Goal: Download file/media

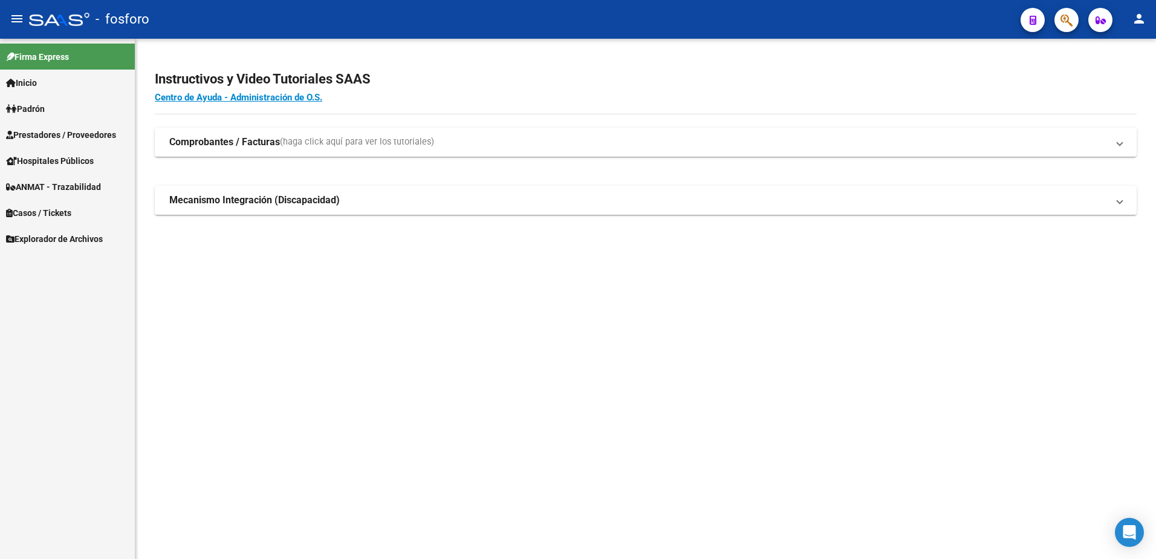
click at [75, 141] on span "Prestadores / Proveedores" at bounding box center [61, 134] width 110 height 13
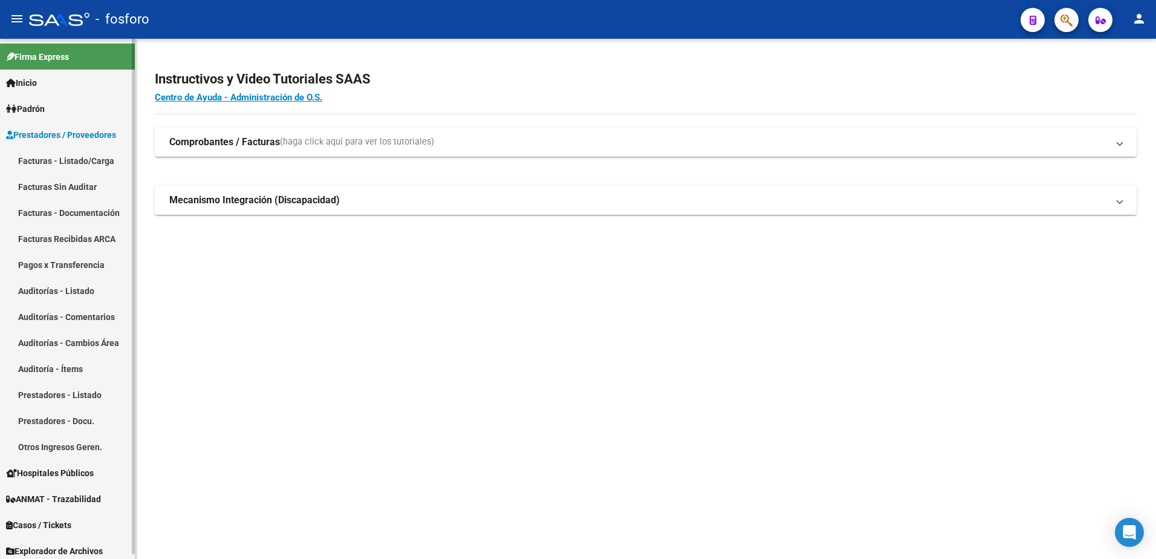
click at [76, 159] on link "Facturas - Listado/Carga" at bounding box center [67, 161] width 135 height 26
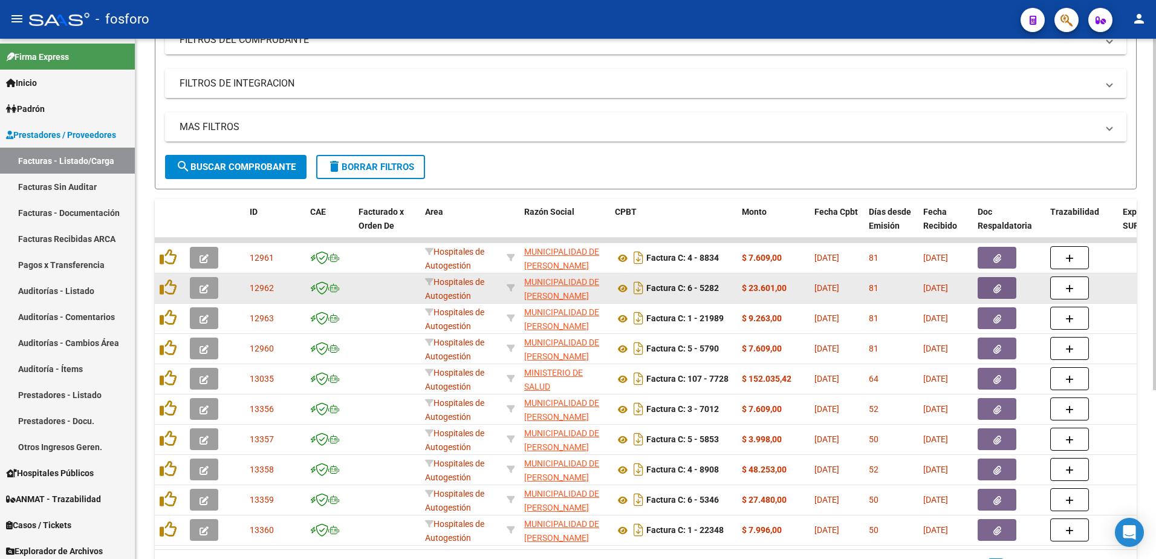
scroll to position [181, 0]
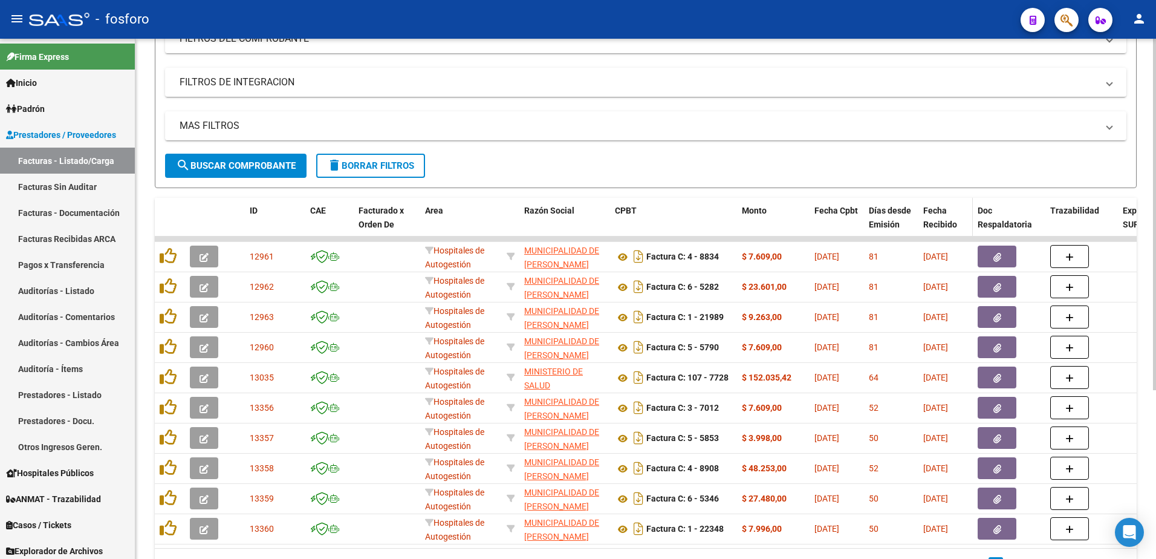
click at [940, 229] on span "Fecha Recibido" at bounding box center [940, 218] width 34 height 24
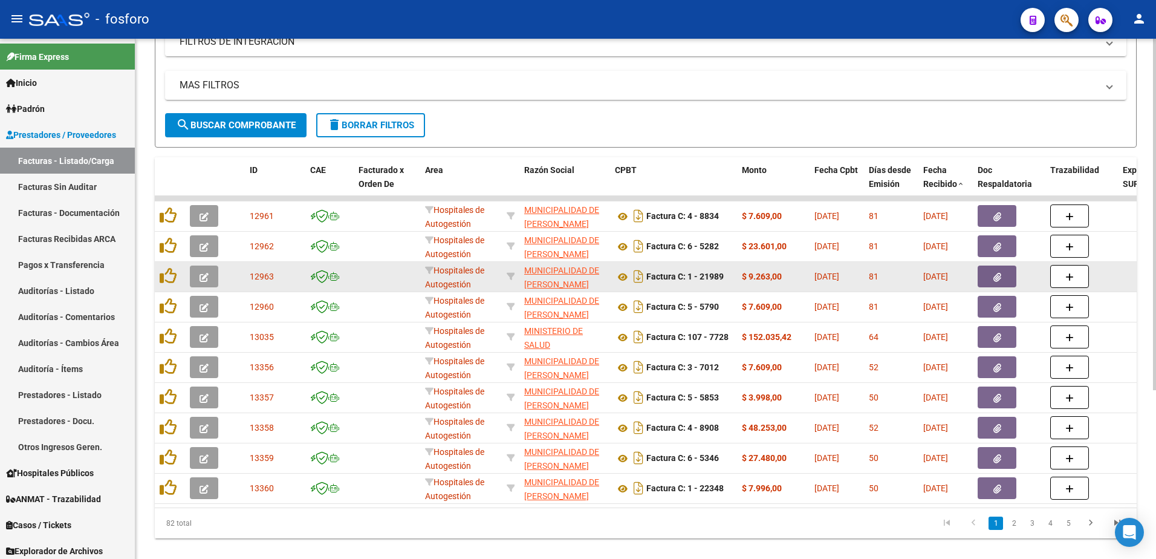
scroll to position [249, 0]
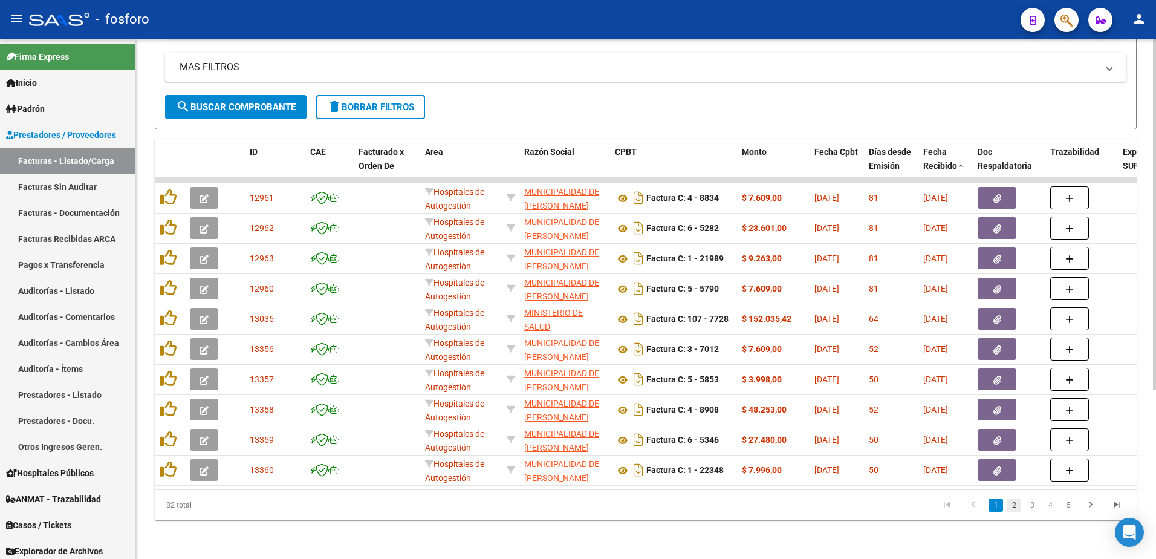
click at [1012, 507] on link "2" at bounding box center [1014, 504] width 15 height 13
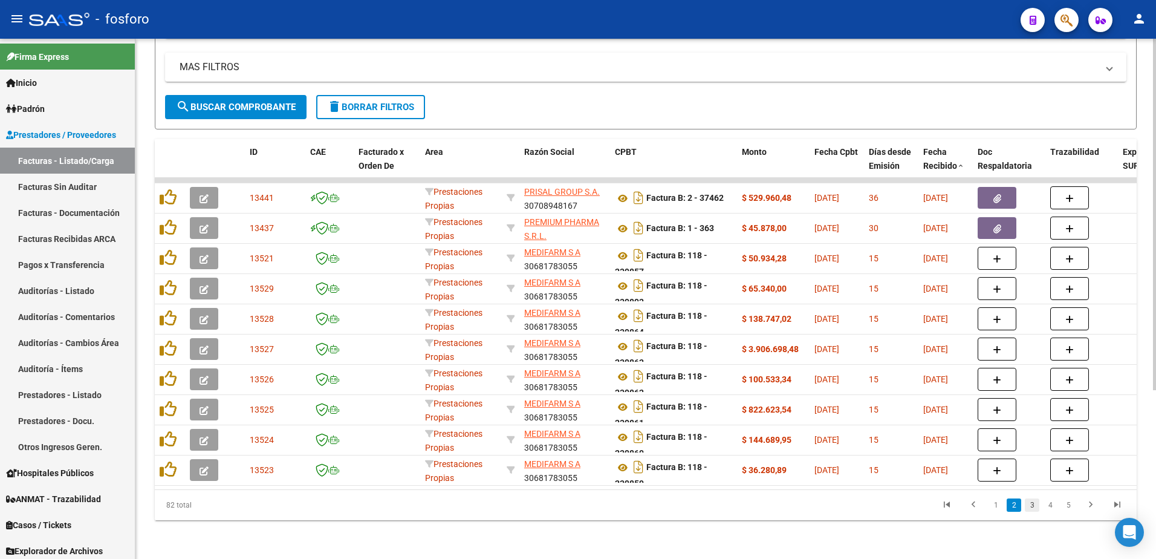
click at [1031, 507] on link "3" at bounding box center [1032, 504] width 15 height 13
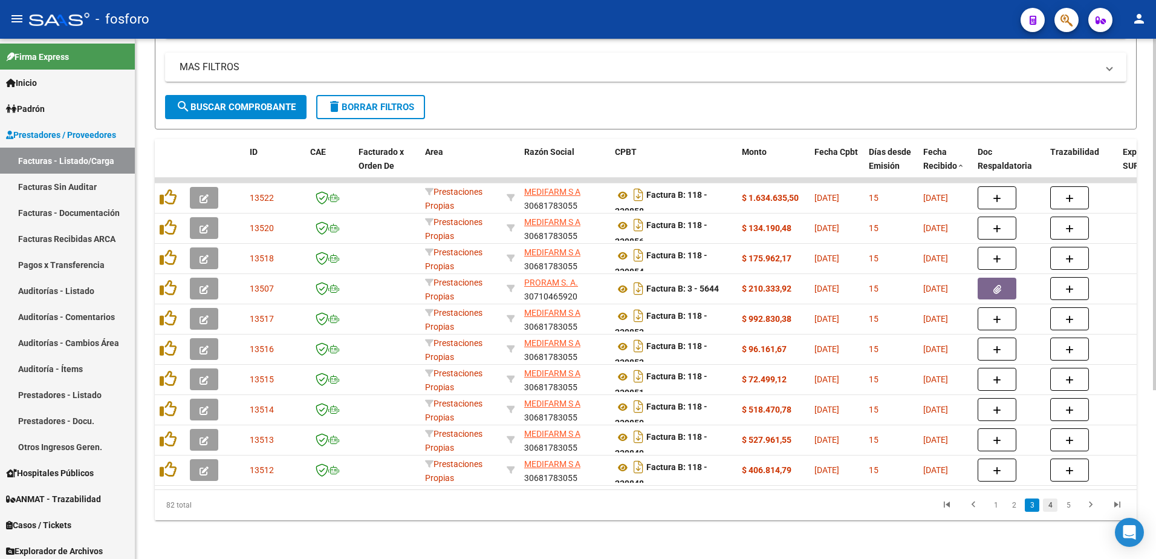
click at [1048, 506] on link "4" at bounding box center [1050, 504] width 15 height 13
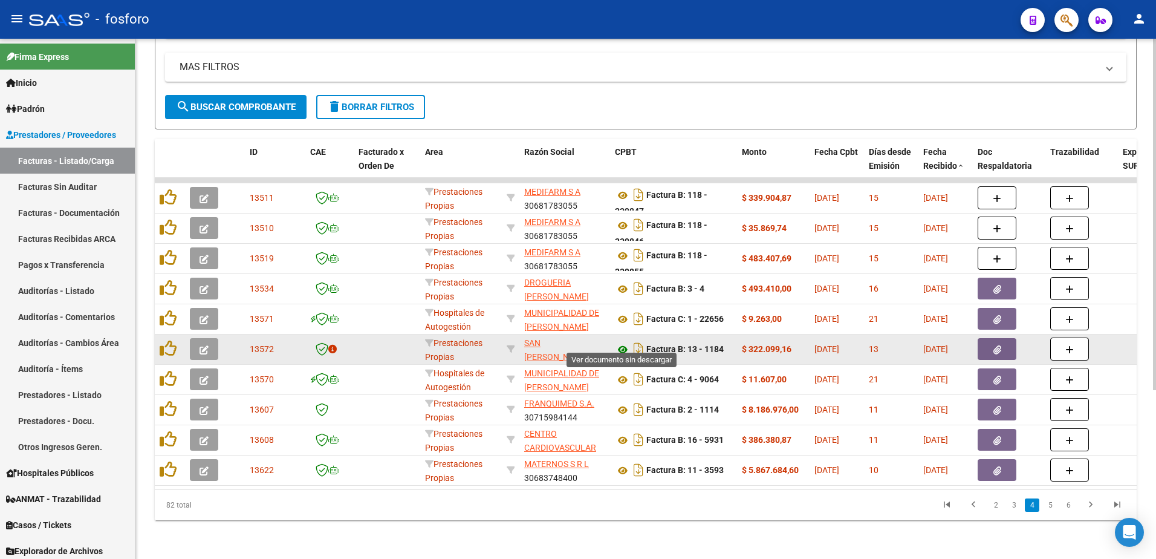
click at [624, 342] on icon at bounding box center [623, 349] width 16 height 15
click at [640, 339] on icon "Descargar documento" at bounding box center [639, 348] width 16 height 19
click at [1004, 345] on button "button" at bounding box center [997, 349] width 39 height 22
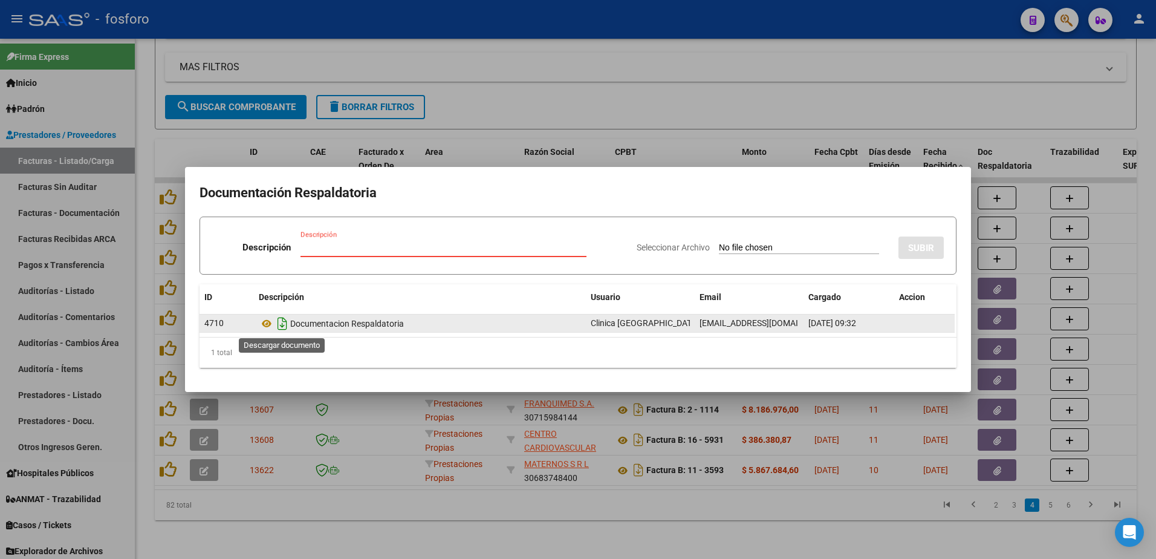
click at [283, 326] on icon "Descargar documento" at bounding box center [282, 323] width 16 height 19
click at [991, 112] on div at bounding box center [578, 279] width 1156 height 559
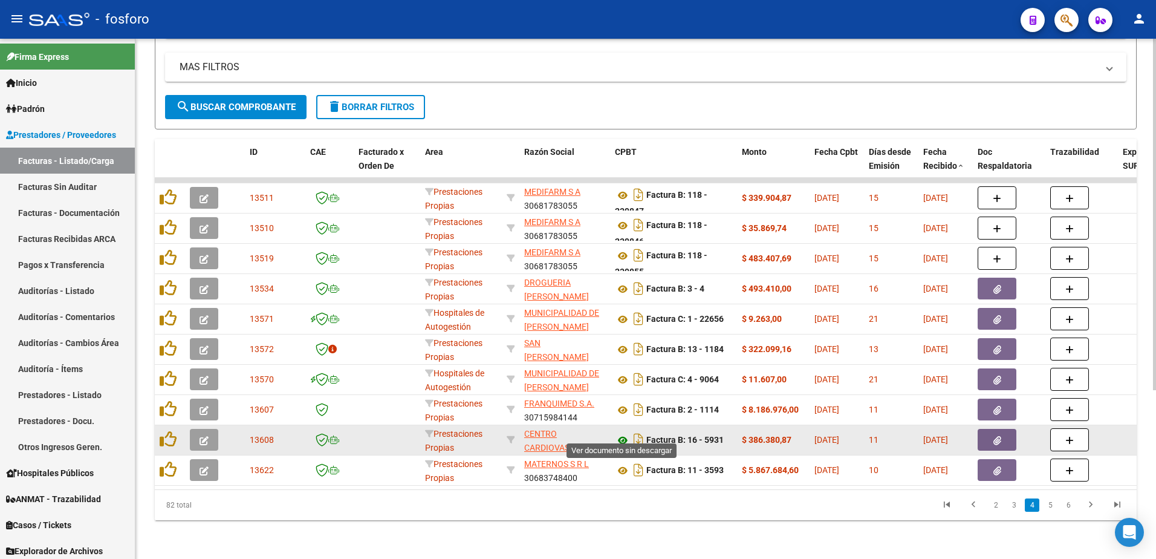
click at [623, 434] on icon at bounding box center [623, 440] width 16 height 15
click at [994, 437] on button "button" at bounding box center [997, 440] width 39 height 22
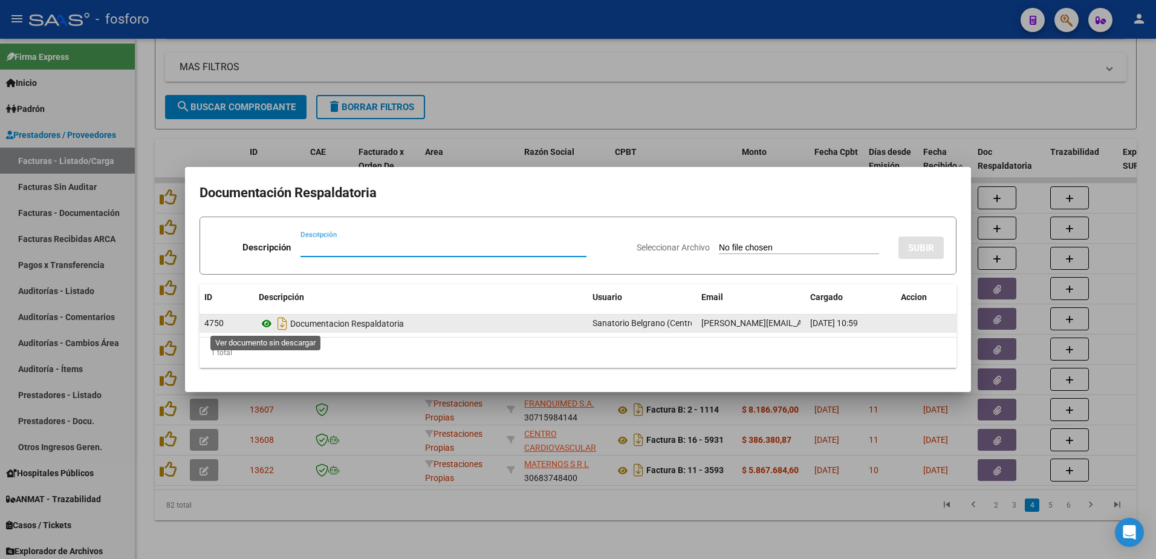
click at [267, 325] on icon at bounding box center [267, 323] width 16 height 15
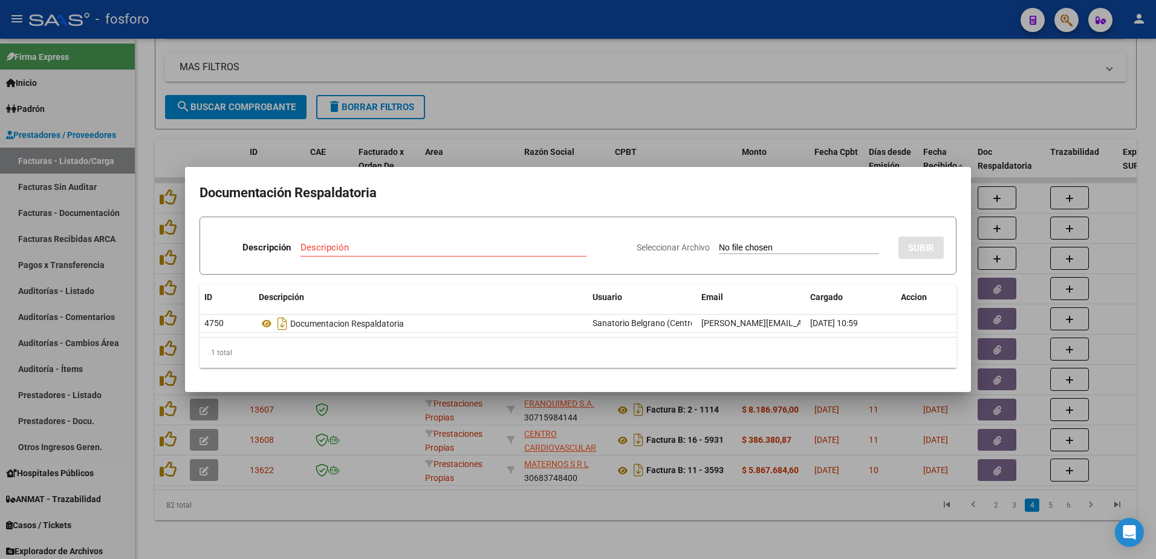
click at [852, 128] on div at bounding box center [578, 279] width 1156 height 559
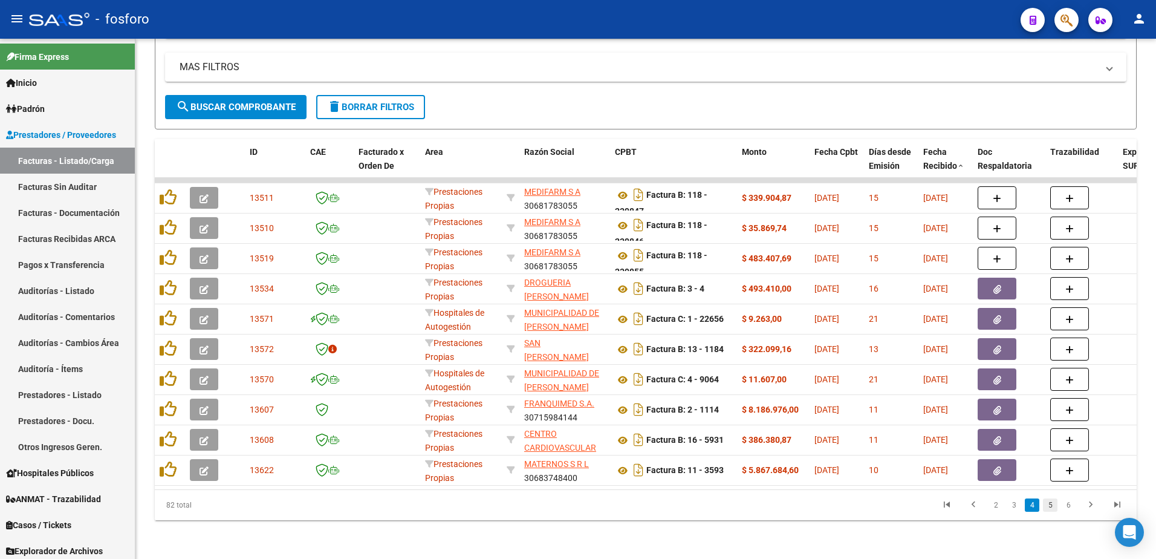
click at [1046, 504] on link "5" at bounding box center [1050, 504] width 15 height 13
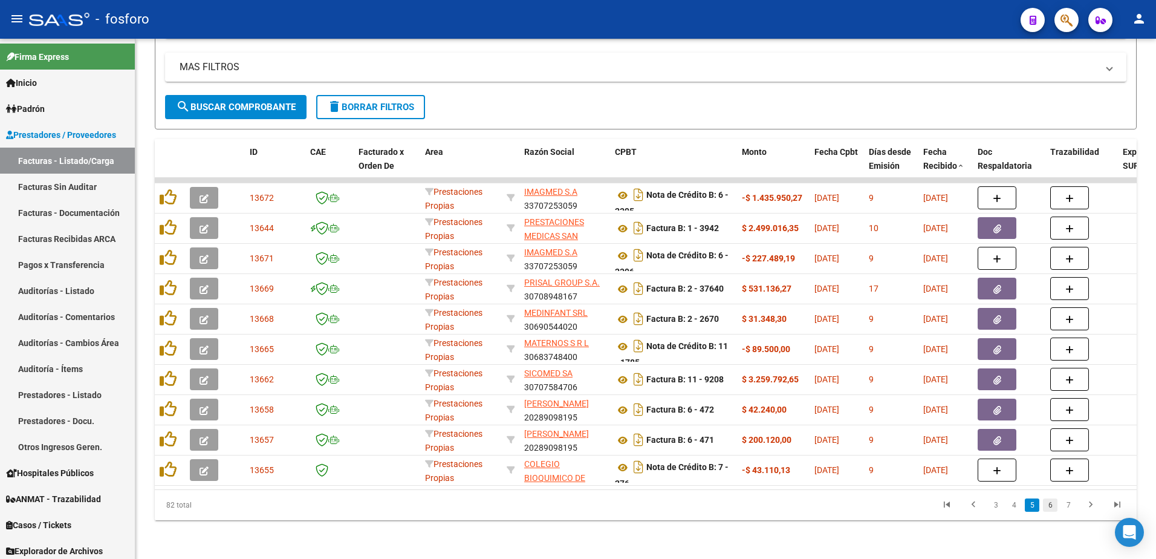
click at [1052, 501] on link "6" at bounding box center [1050, 504] width 15 height 13
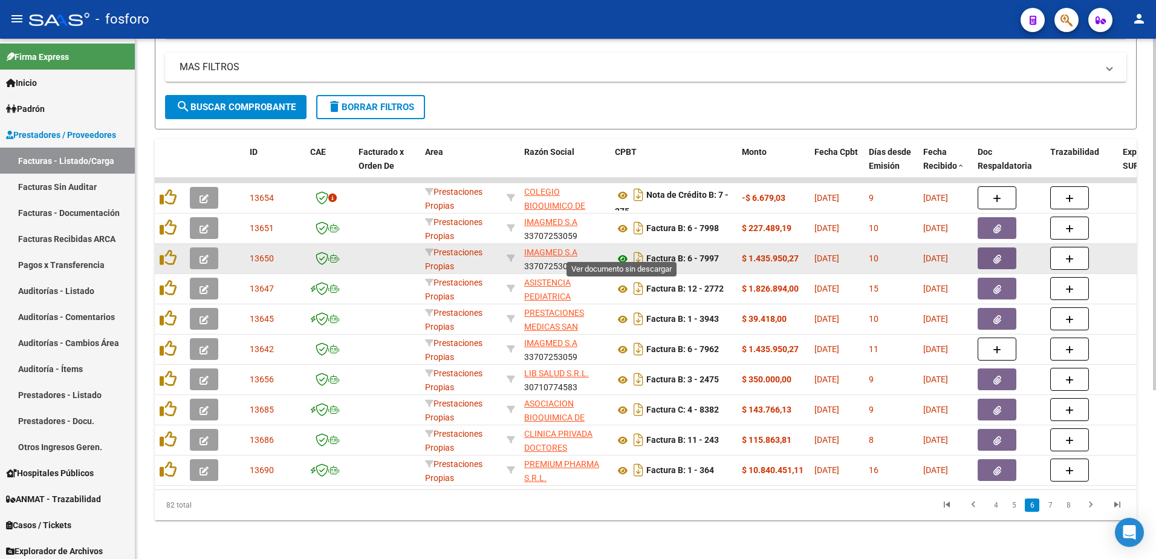
click at [618, 252] on icon at bounding box center [623, 258] width 16 height 15
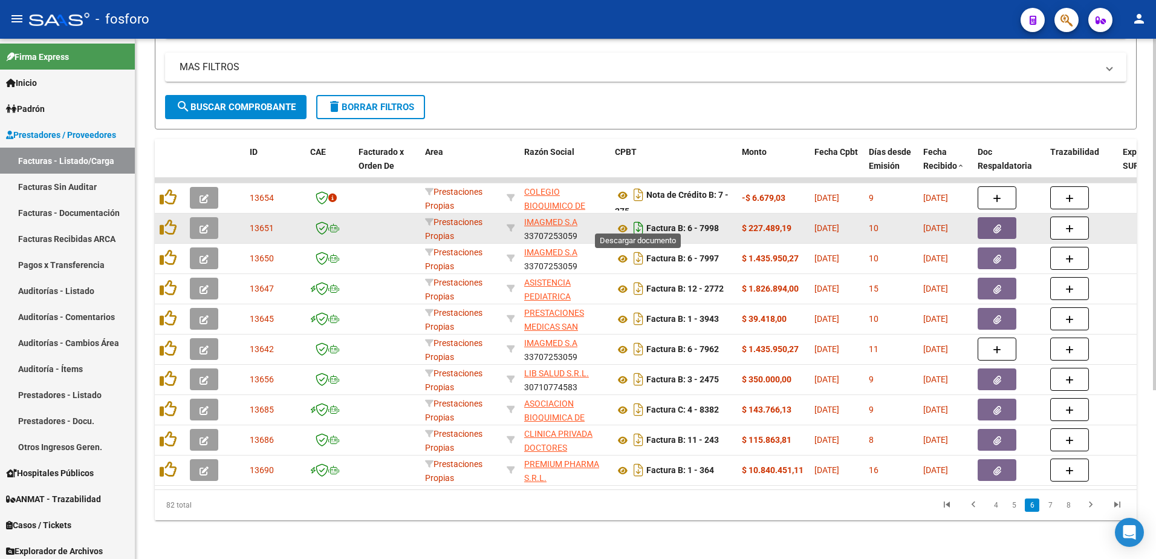
click at [638, 219] on icon "Descargar documento" at bounding box center [639, 227] width 16 height 19
click at [839, 223] on span "[DATE]" at bounding box center [826, 228] width 25 height 10
click at [991, 219] on button "button" at bounding box center [997, 228] width 39 height 22
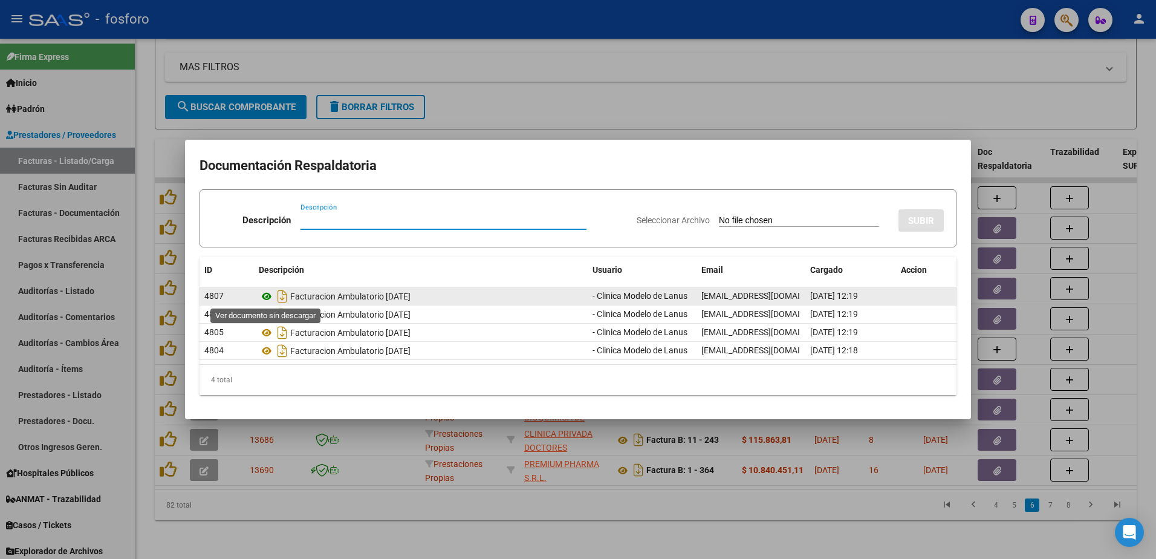
click at [264, 294] on icon at bounding box center [267, 296] width 16 height 15
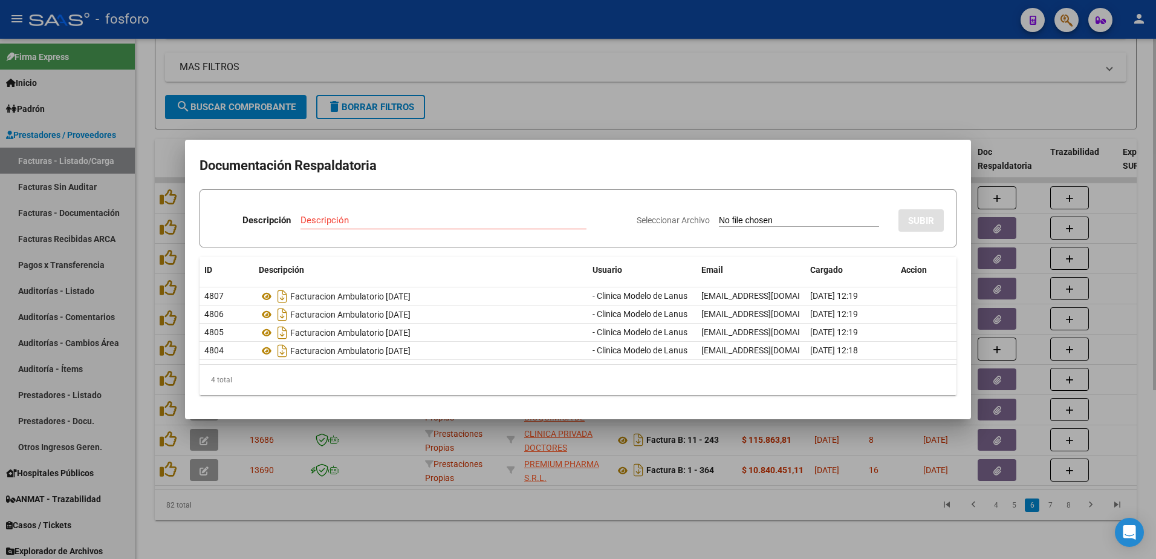
click at [768, 51] on div at bounding box center [578, 279] width 1156 height 559
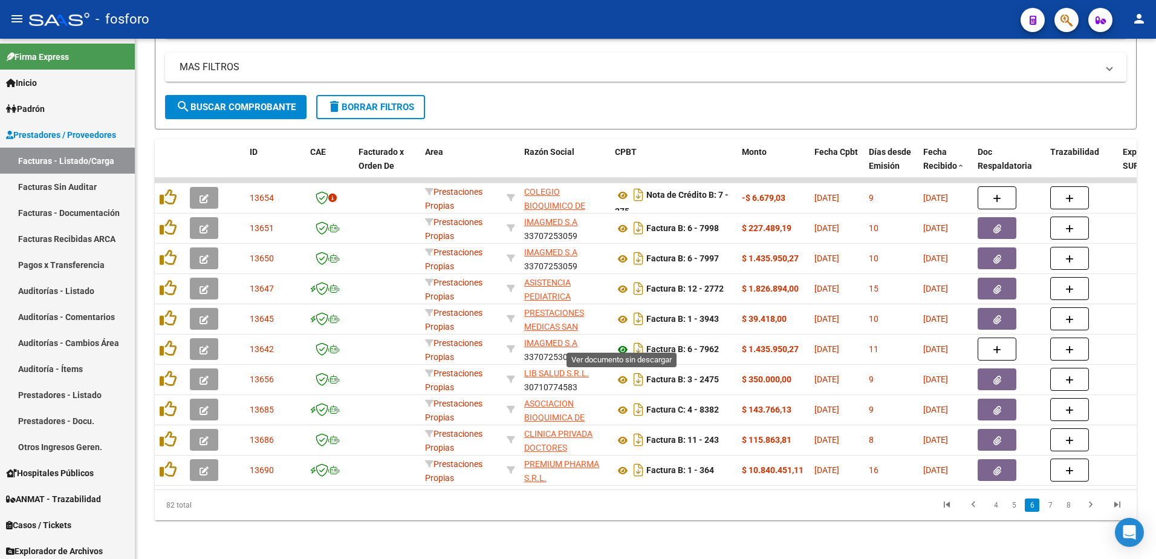
click at [623, 342] on icon at bounding box center [623, 349] width 16 height 15
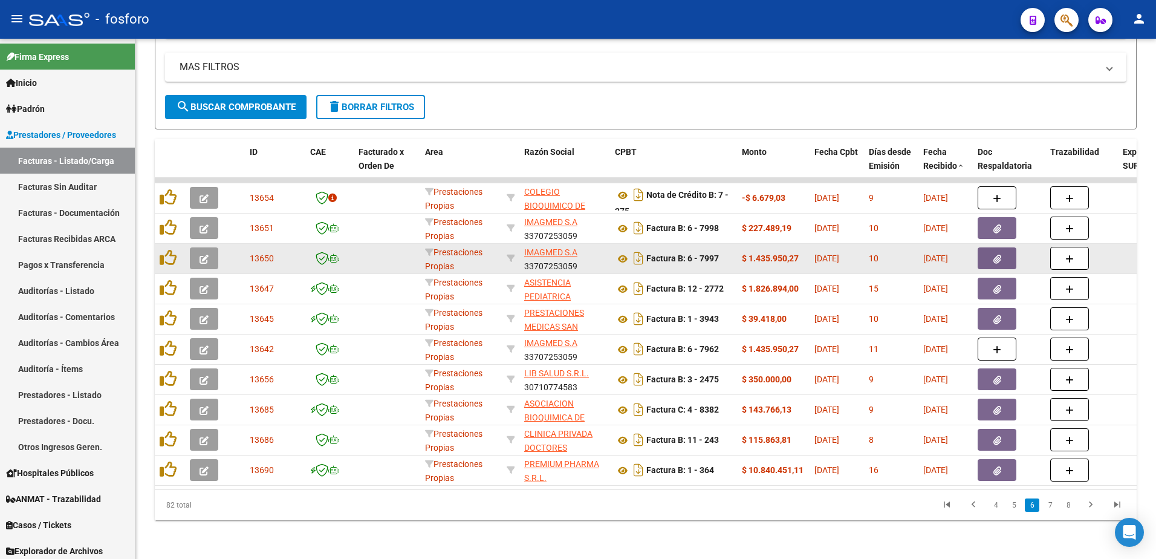
click at [1010, 251] on button "button" at bounding box center [997, 258] width 39 height 22
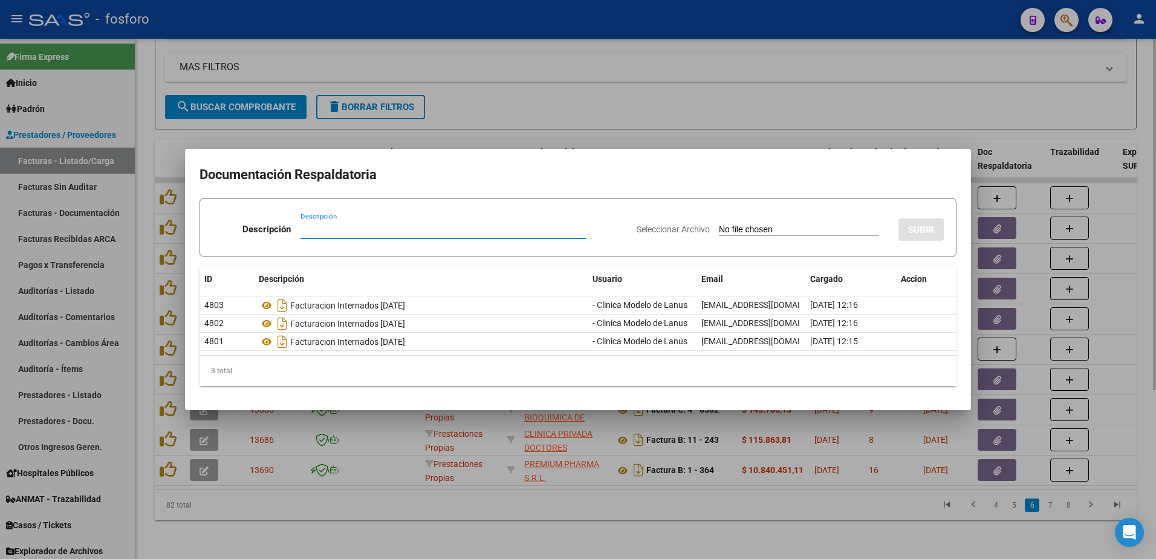
drag, startPoint x: 793, startPoint y: 109, endPoint x: 797, endPoint y: 123, distance: 14.5
click at [794, 109] on div at bounding box center [578, 279] width 1156 height 559
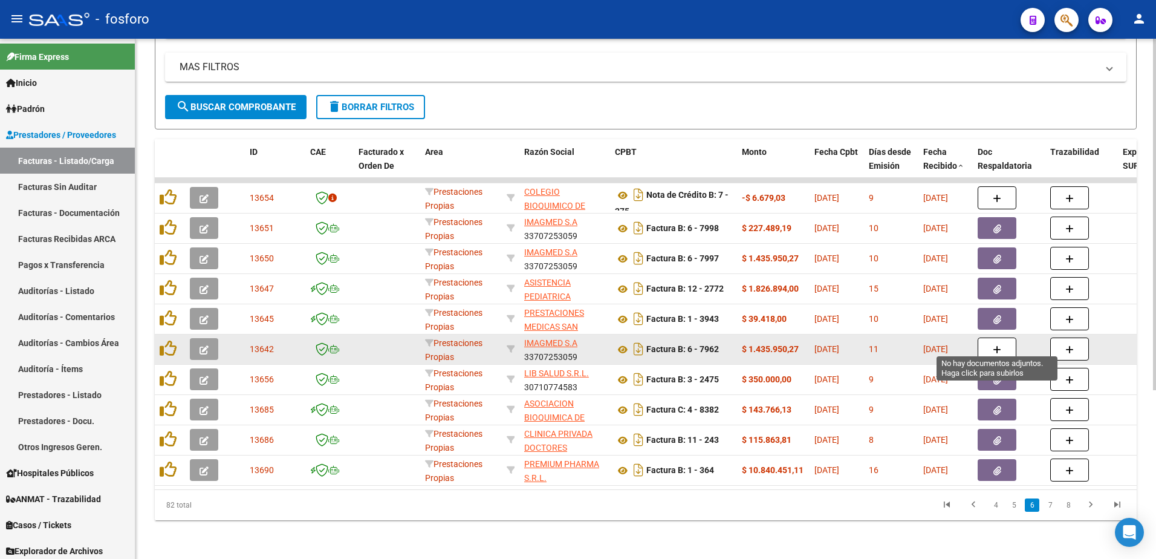
click at [989, 337] on button "button" at bounding box center [997, 348] width 39 height 23
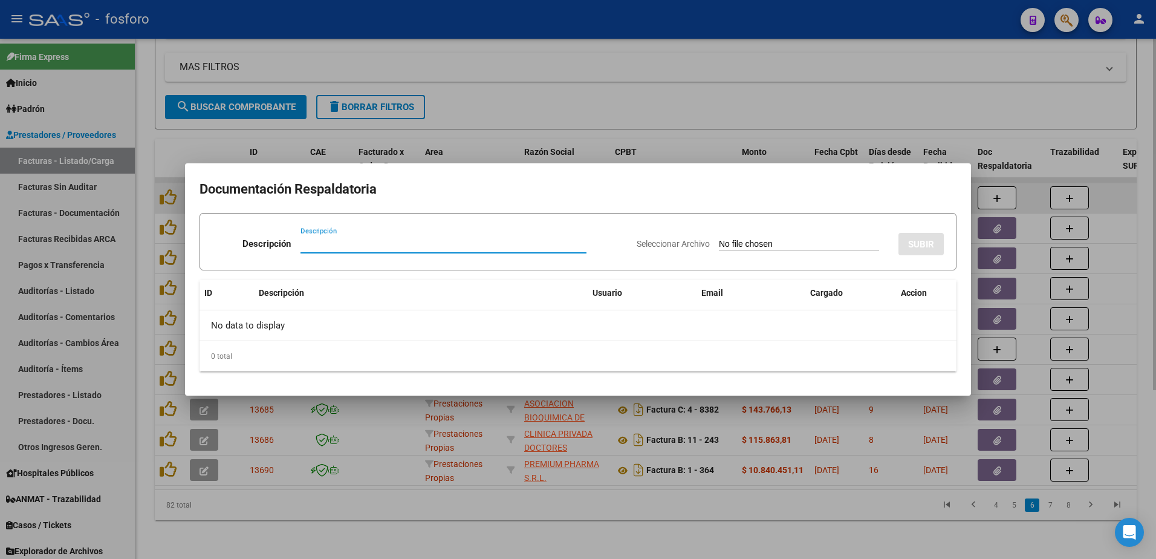
click at [1033, 180] on div at bounding box center [578, 279] width 1156 height 559
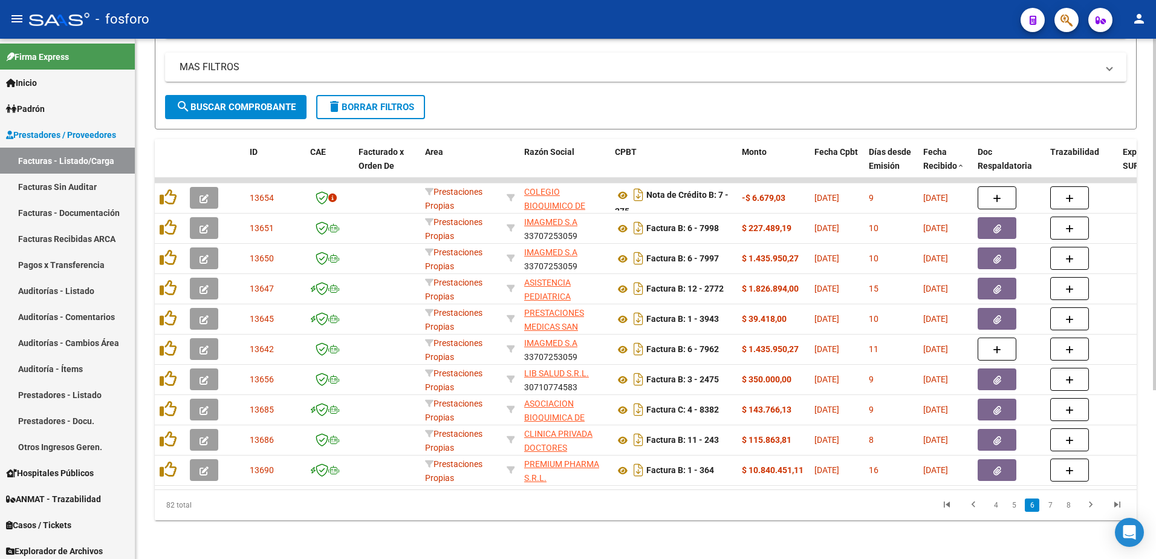
click at [1155, 230] on html "menu - fosforo person Firma Express Inicio Calendario SSS Instructivos Contacto…" at bounding box center [578, 279] width 1156 height 559
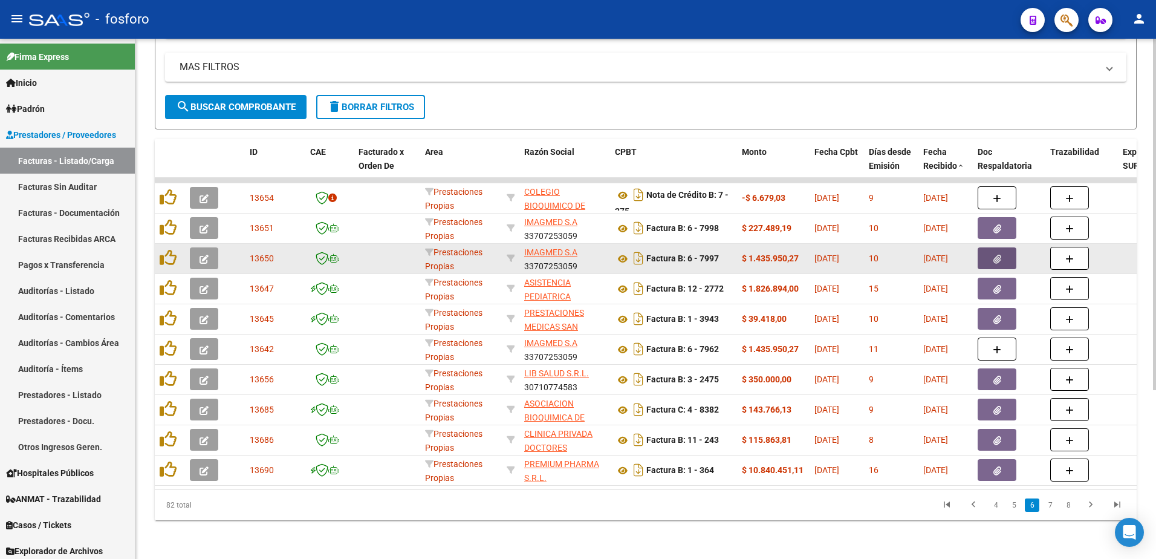
click at [984, 253] on button "button" at bounding box center [997, 258] width 39 height 22
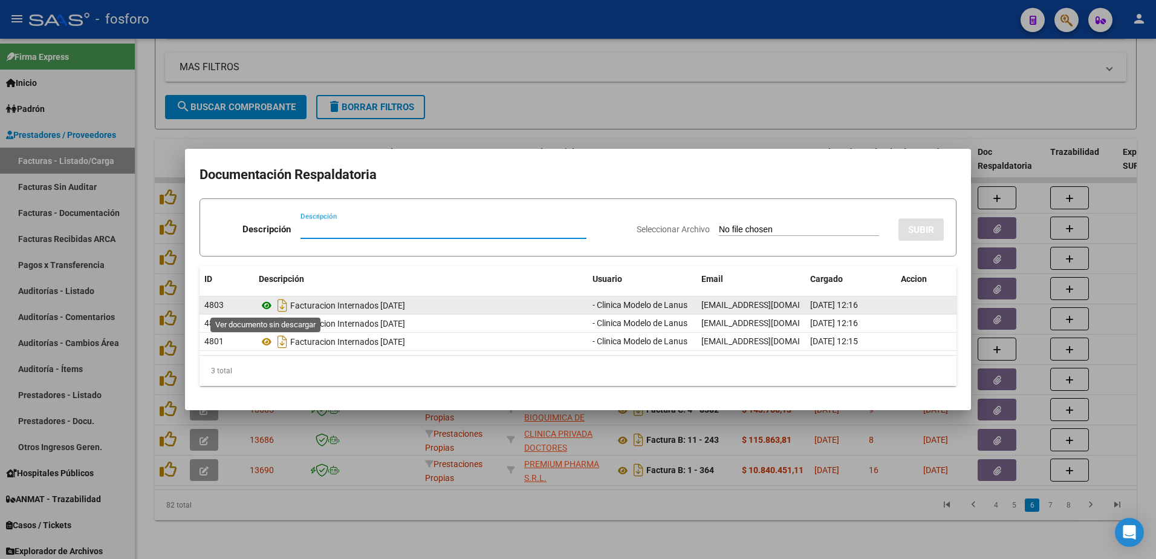
click at [266, 307] on icon at bounding box center [267, 305] width 16 height 15
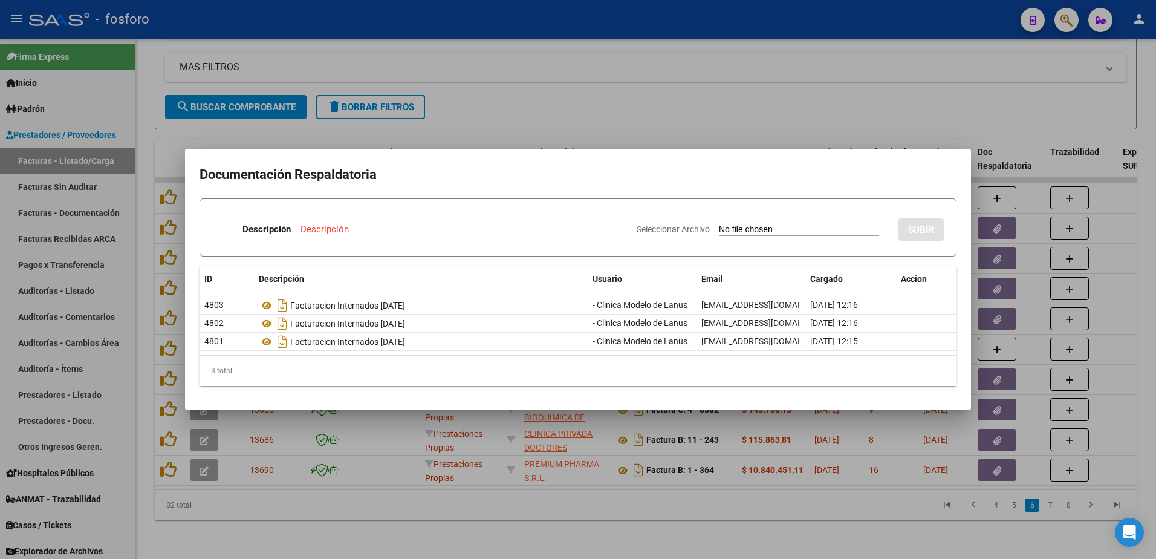
click at [623, 104] on div at bounding box center [578, 279] width 1156 height 559
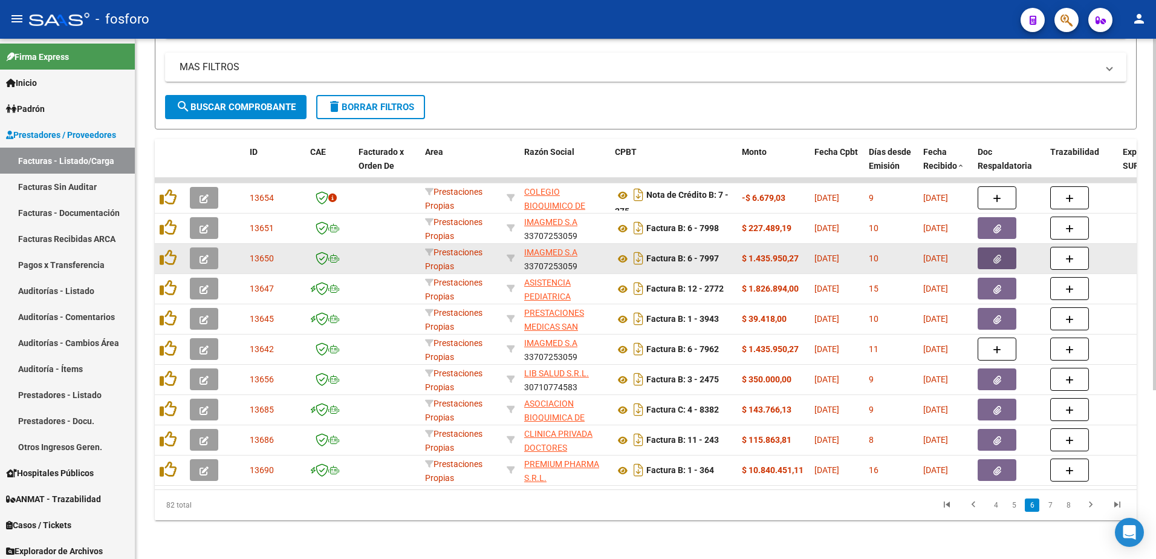
click at [986, 247] on button "button" at bounding box center [997, 258] width 39 height 22
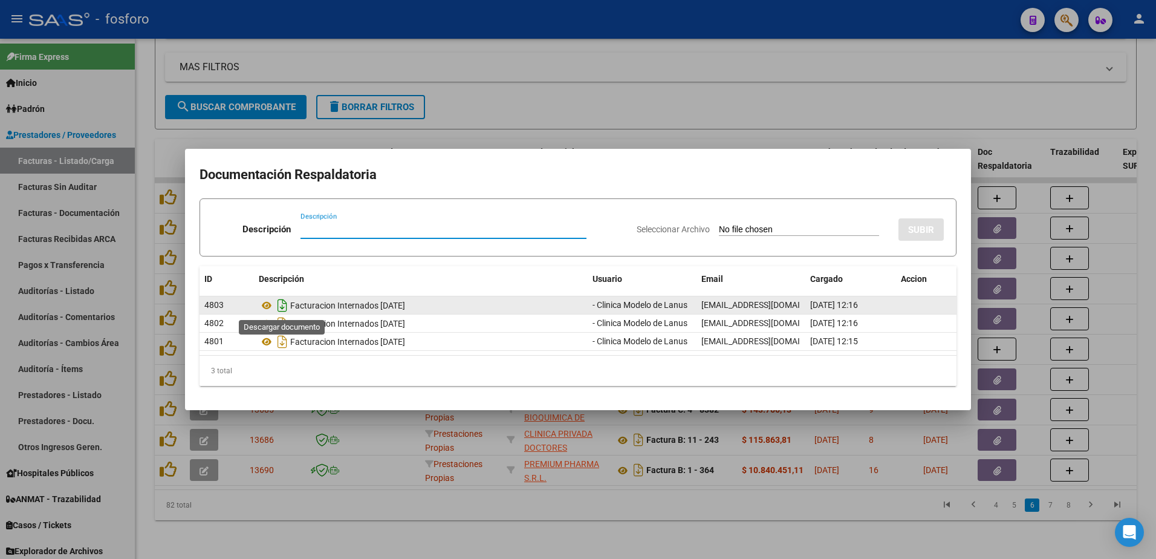
click at [284, 309] on icon "Descargar documento" at bounding box center [282, 305] width 16 height 19
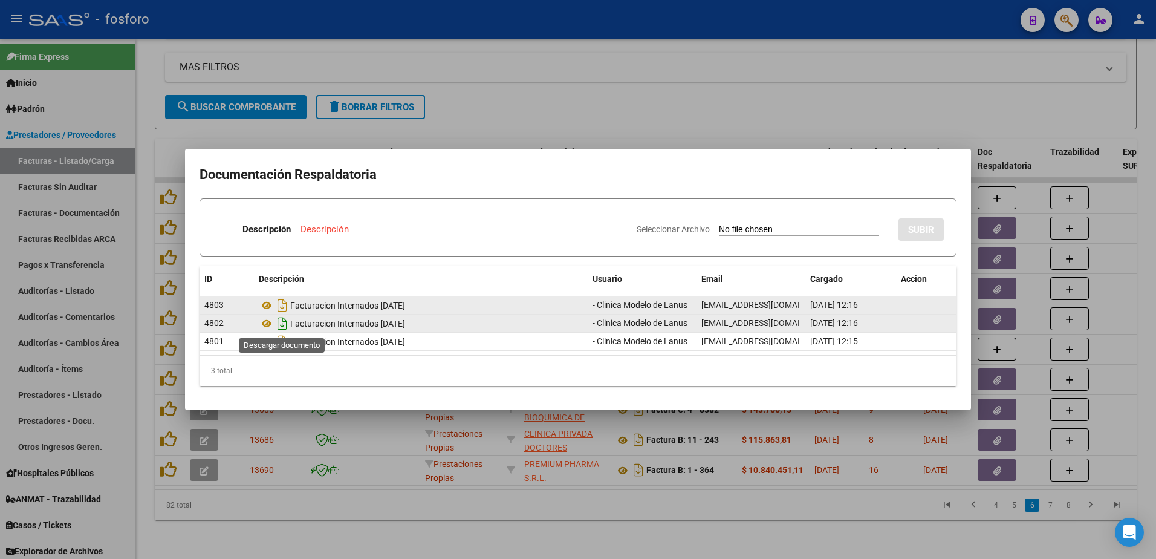
click at [284, 326] on icon "Descargar documento" at bounding box center [282, 323] width 16 height 19
click at [285, 325] on icon "Descargar documento" at bounding box center [282, 323] width 16 height 19
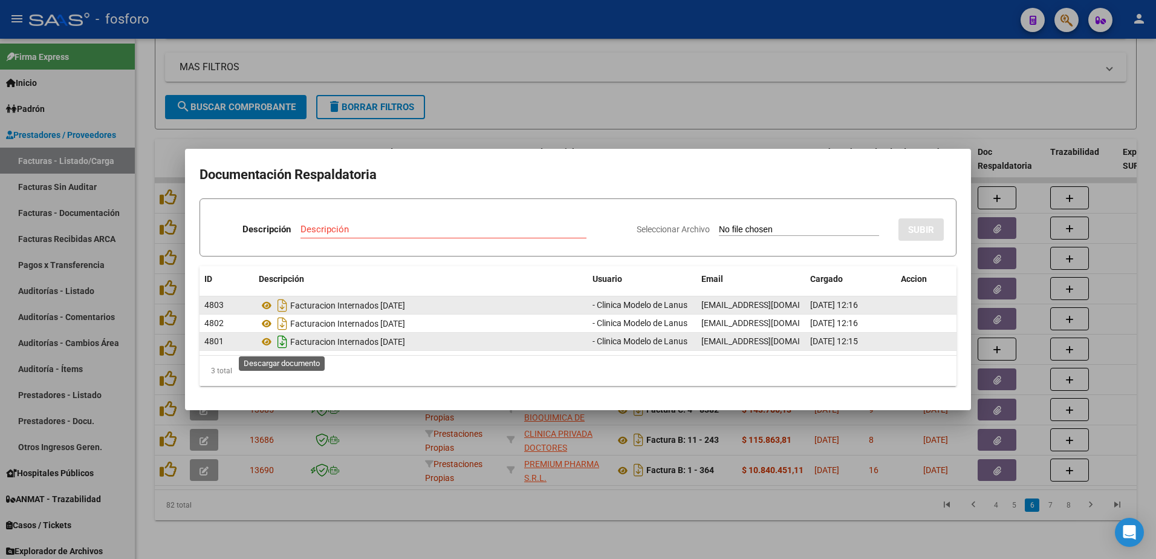
click at [282, 345] on icon "Descargar documento" at bounding box center [282, 341] width 16 height 19
click at [684, 68] on div at bounding box center [578, 279] width 1156 height 559
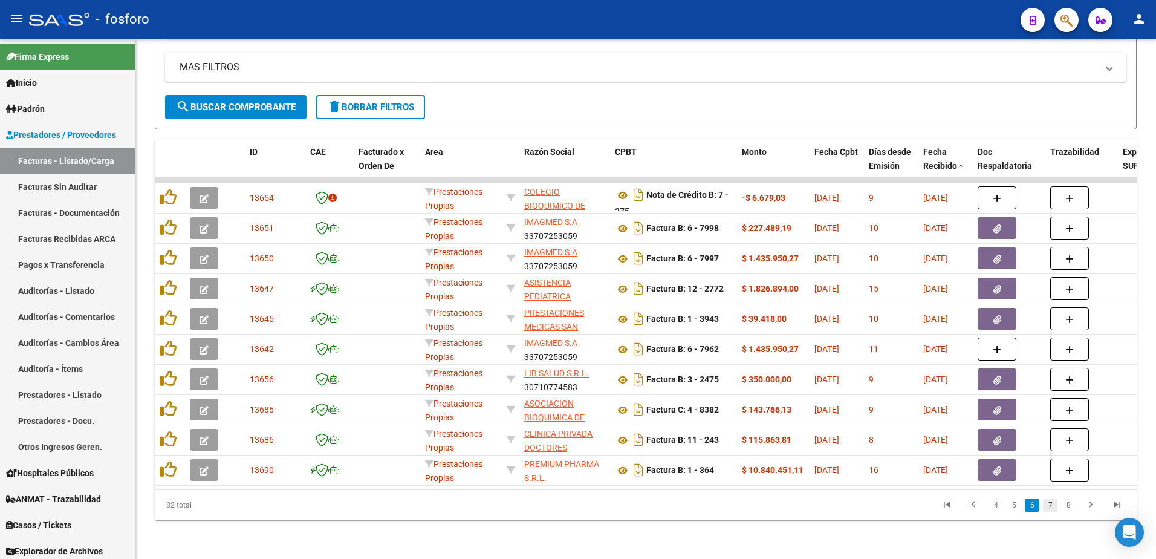
click at [1051, 510] on link "7" at bounding box center [1050, 504] width 15 height 13
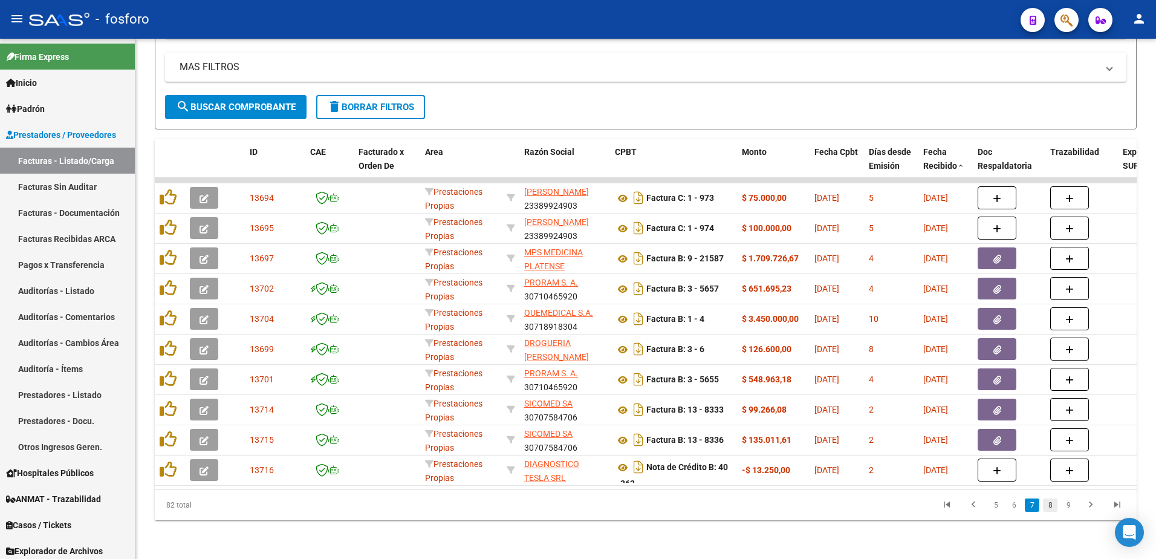
click at [1052, 505] on link "8" at bounding box center [1050, 504] width 15 height 13
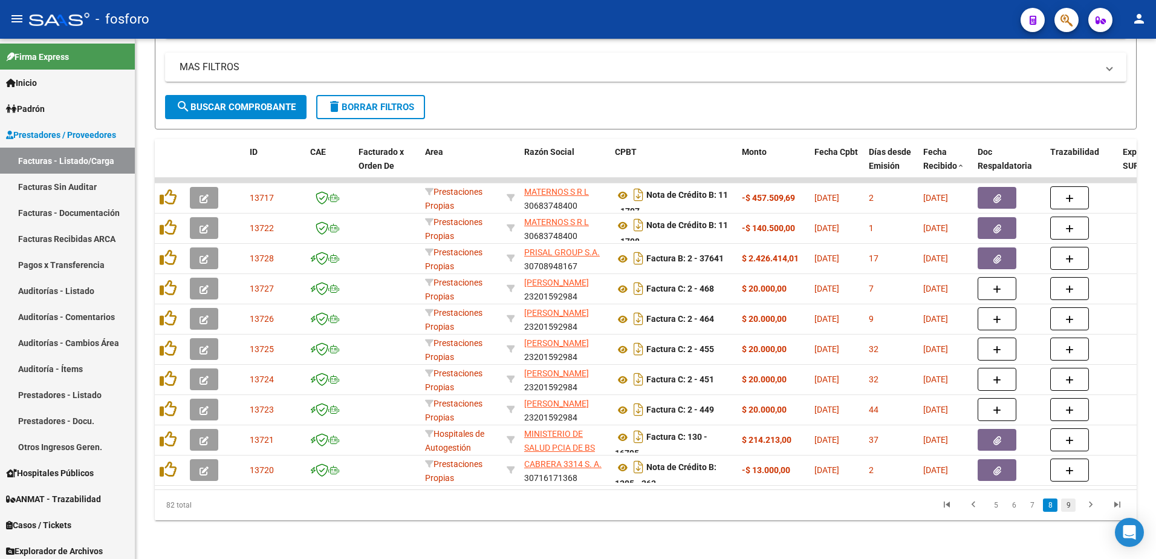
click at [1072, 507] on link "9" at bounding box center [1068, 504] width 15 height 13
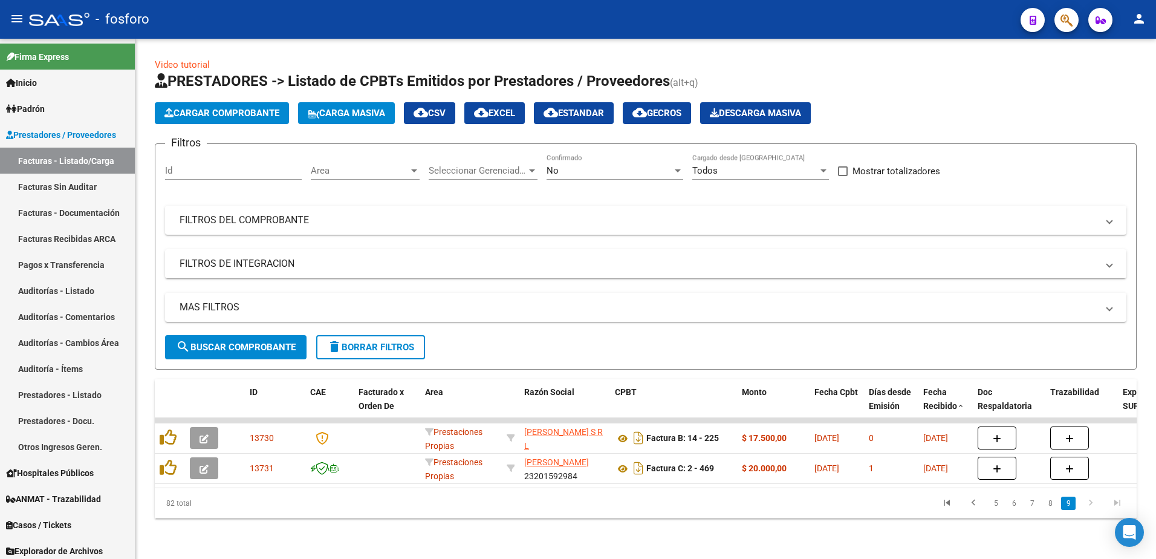
scroll to position [7, 0]
click at [1054, 507] on link "8" at bounding box center [1050, 502] width 15 height 13
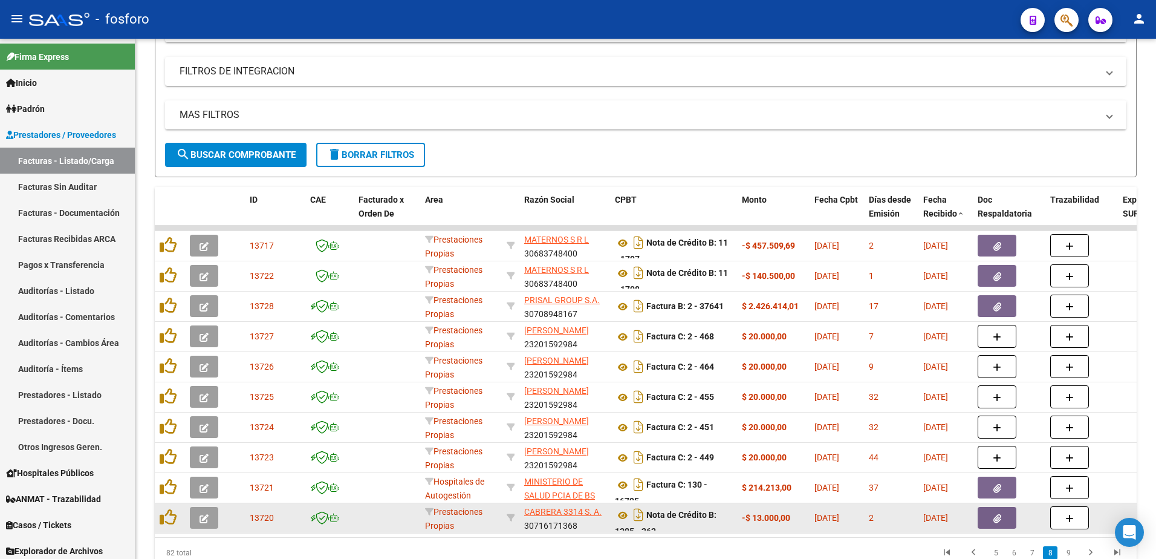
scroll to position [249, 0]
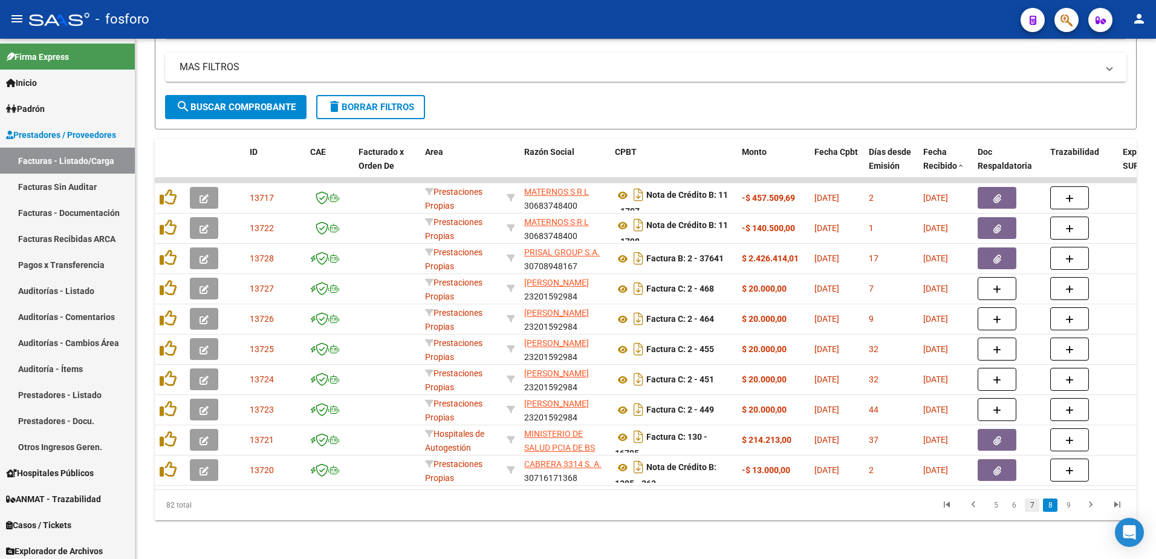
click at [1034, 506] on link "7" at bounding box center [1032, 504] width 15 height 13
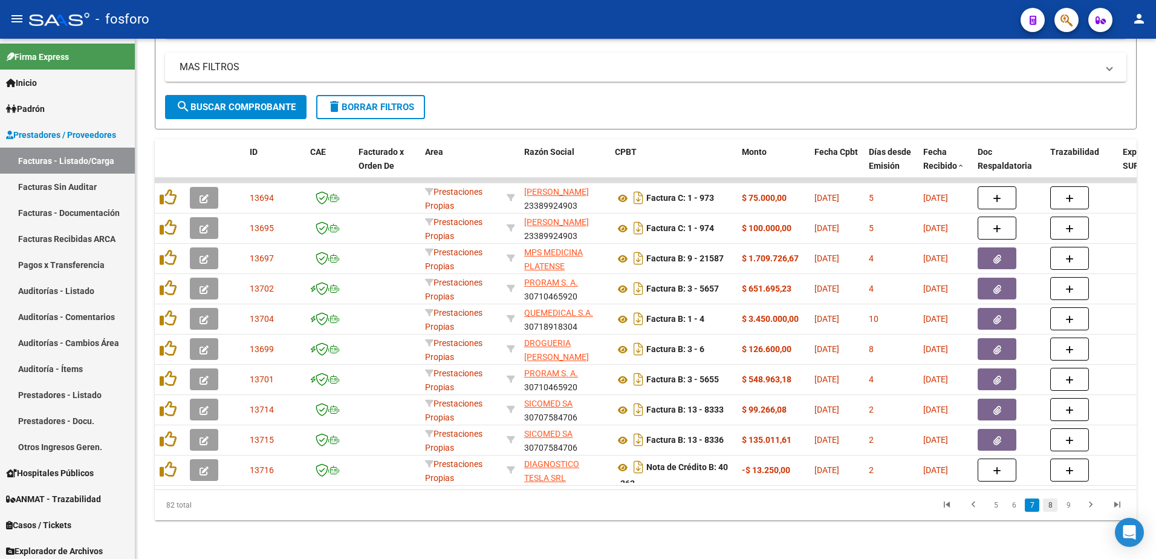
click at [1054, 505] on link "8" at bounding box center [1050, 504] width 15 height 13
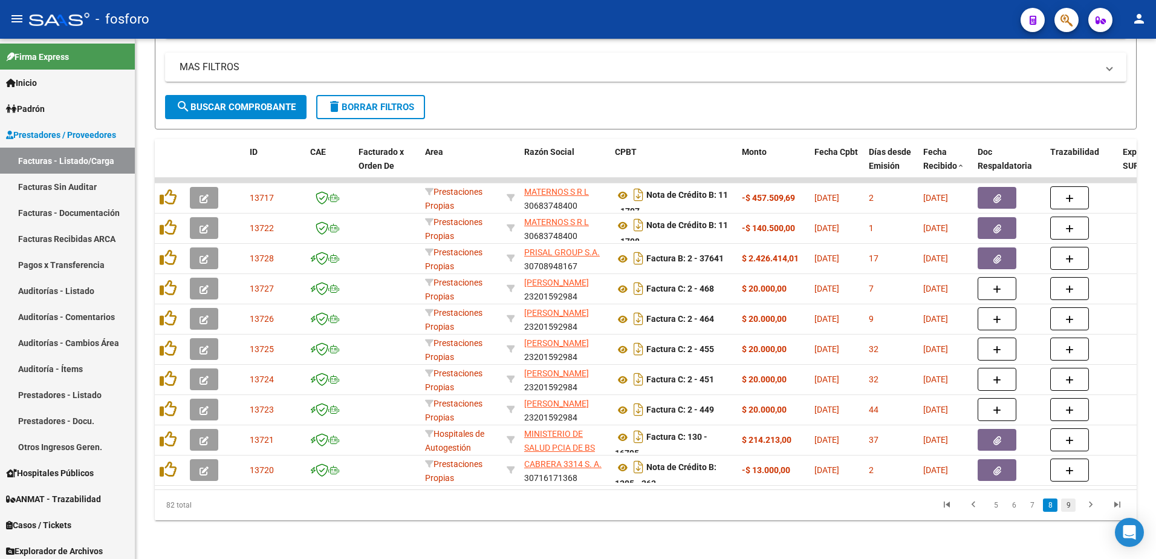
click at [1065, 507] on link "9" at bounding box center [1068, 504] width 15 height 13
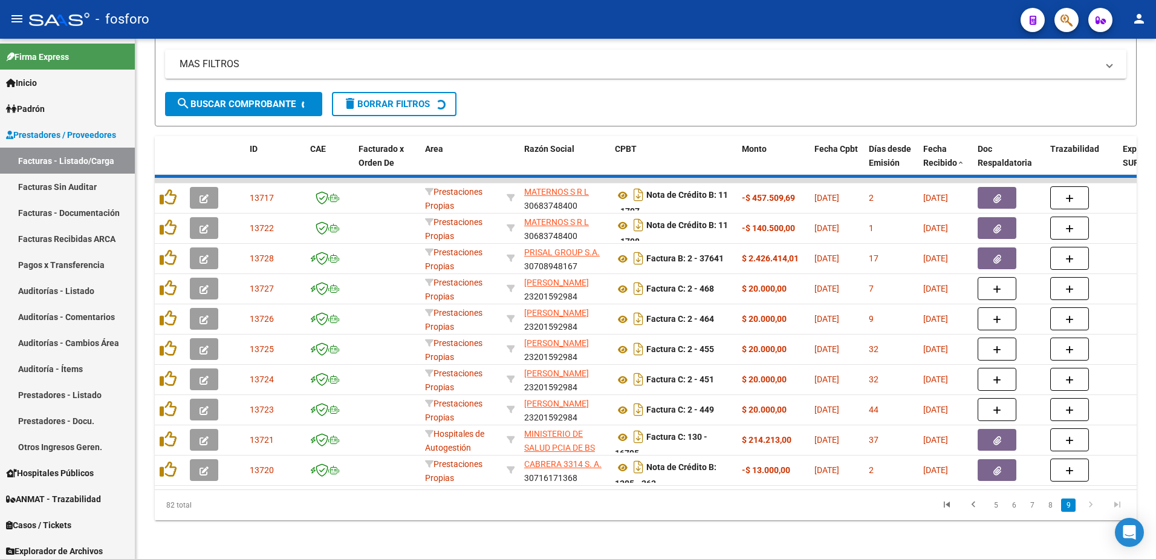
scroll to position [7, 0]
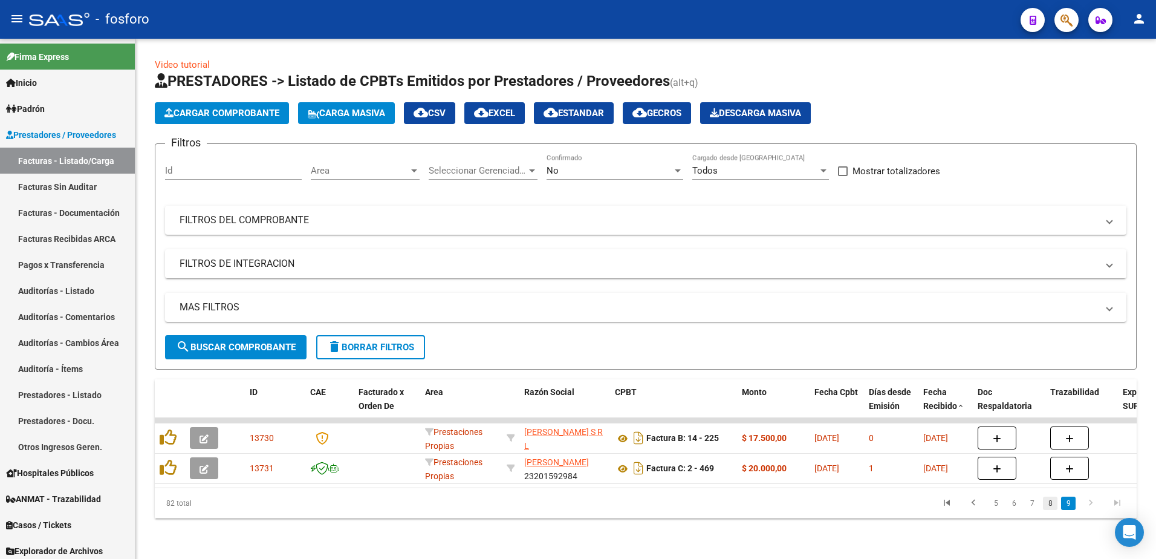
click at [1044, 505] on link "8" at bounding box center [1050, 502] width 15 height 13
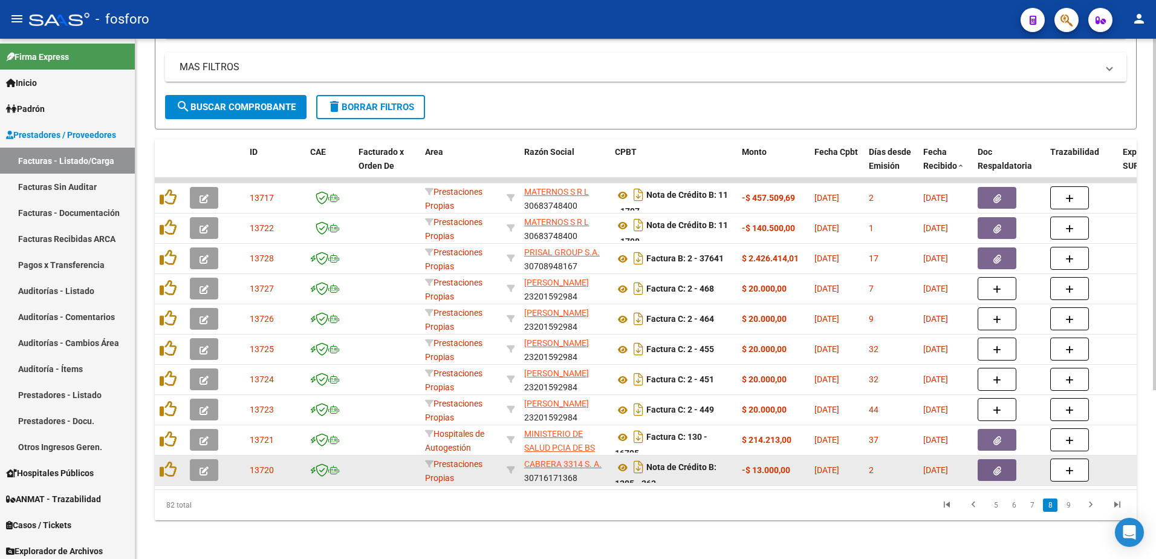
scroll to position [249, 0]
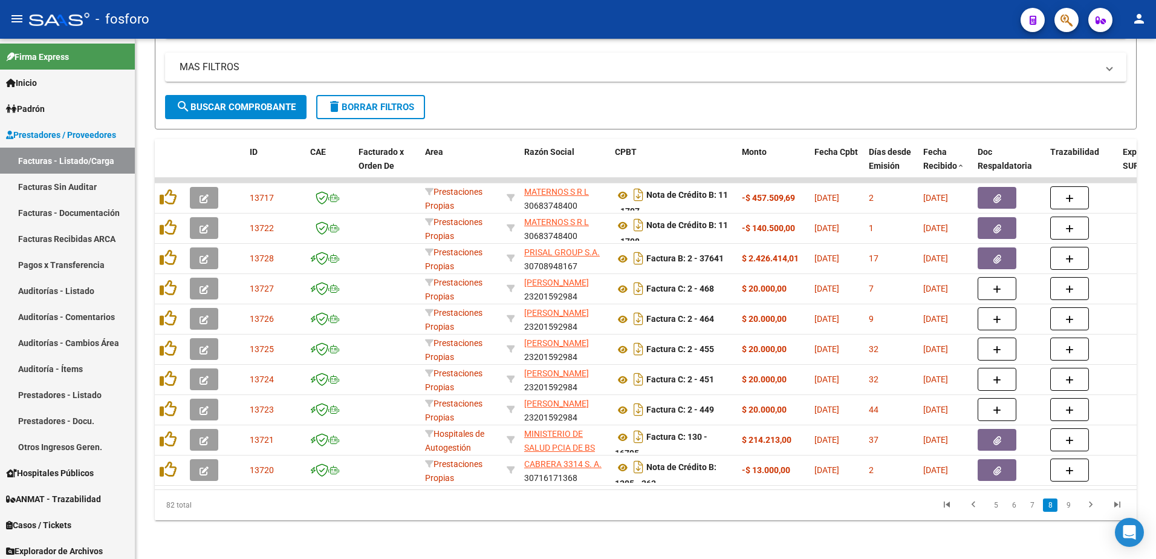
click at [1028, 502] on link "7" at bounding box center [1032, 504] width 15 height 13
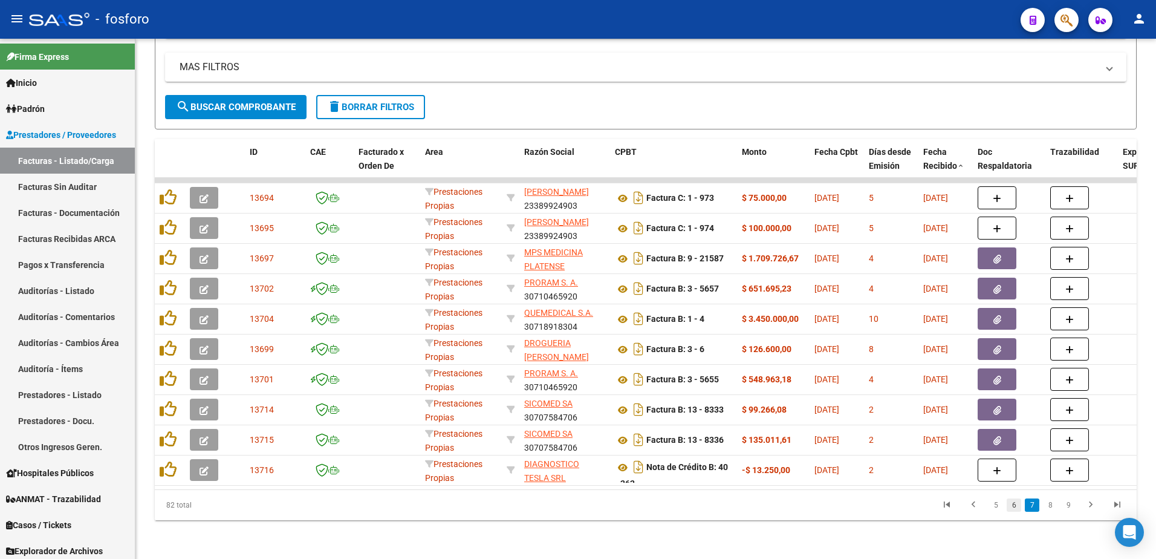
click at [1011, 507] on link "6" at bounding box center [1014, 504] width 15 height 13
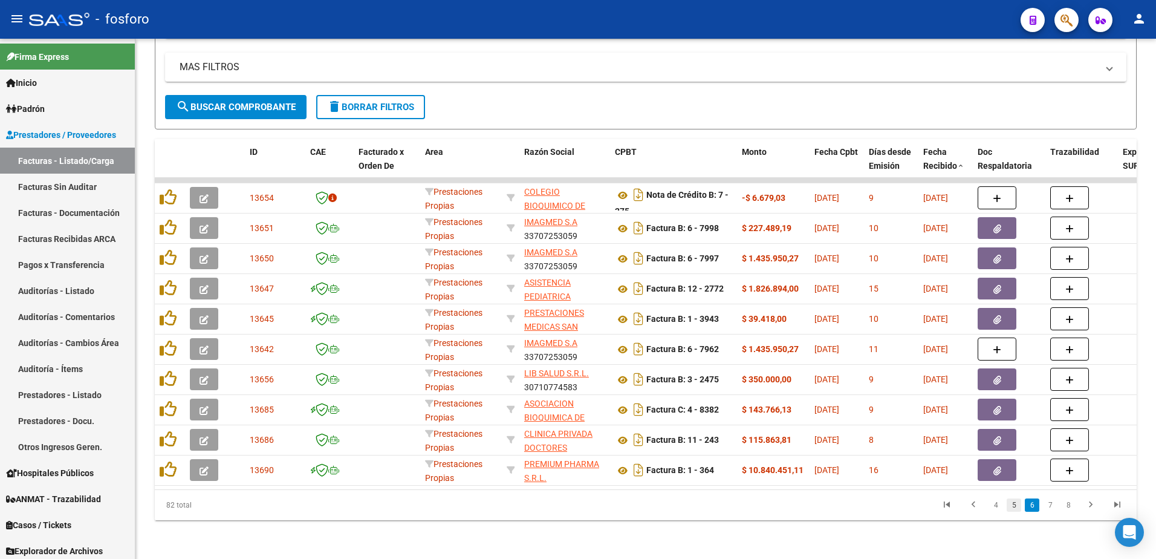
click at [1008, 508] on link "5" at bounding box center [1014, 504] width 15 height 13
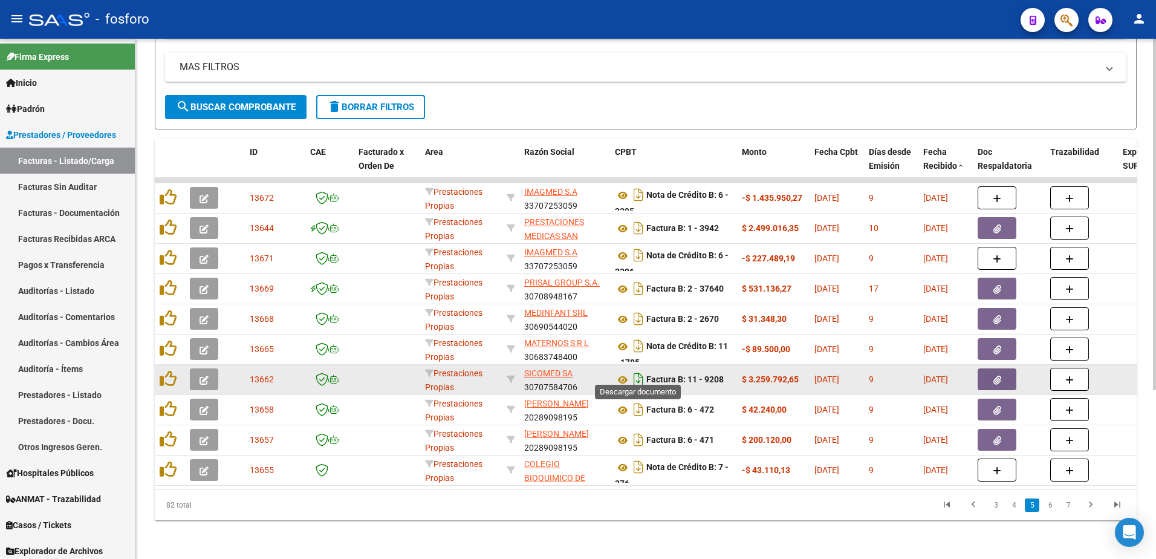
click at [637, 369] on icon "Descargar documento" at bounding box center [639, 378] width 16 height 19
click at [624, 372] on icon at bounding box center [623, 379] width 16 height 15
click at [988, 371] on button "button" at bounding box center [997, 379] width 39 height 22
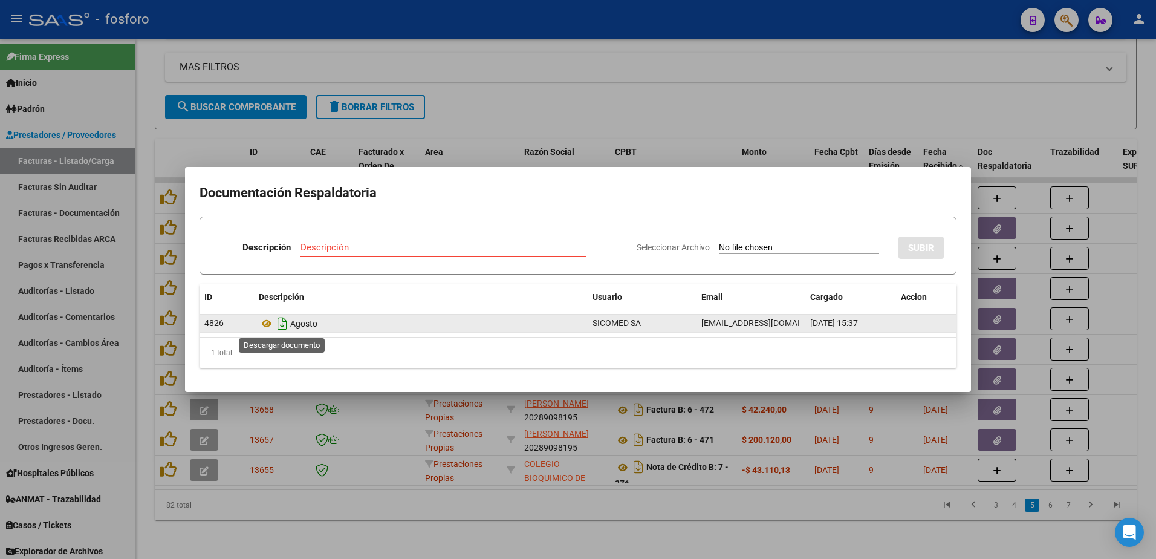
click at [282, 328] on icon "Descargar documento" at bounding box center [282, 323] width 16 height 19
click at [526, 71] on div at bounding box center [578, 279] width 1156 height 559
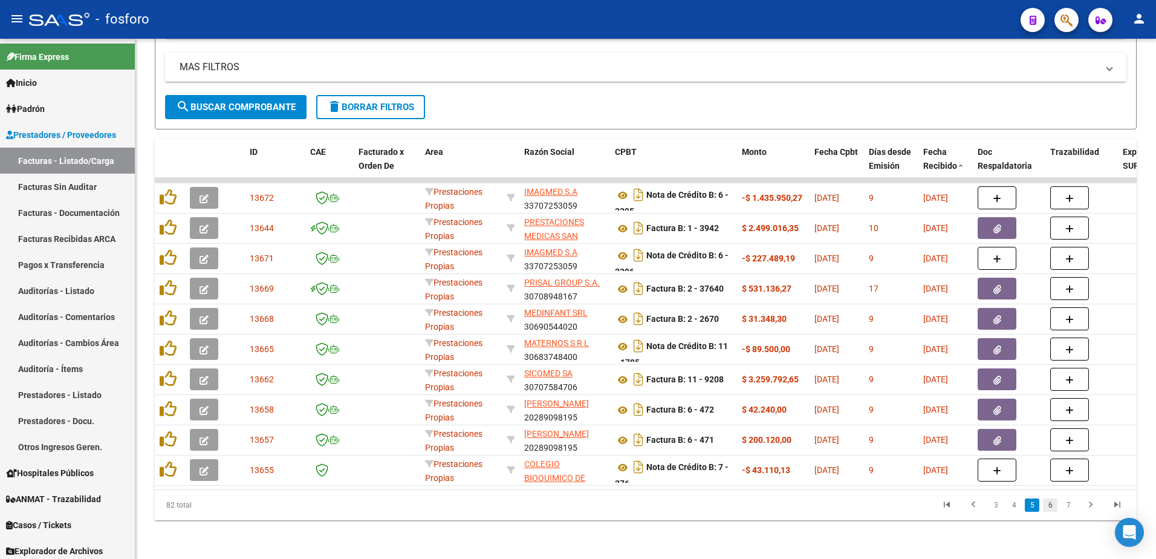
click at [1046, 501] on link "6" at bounding box center [1050, 504] width 15 height 13
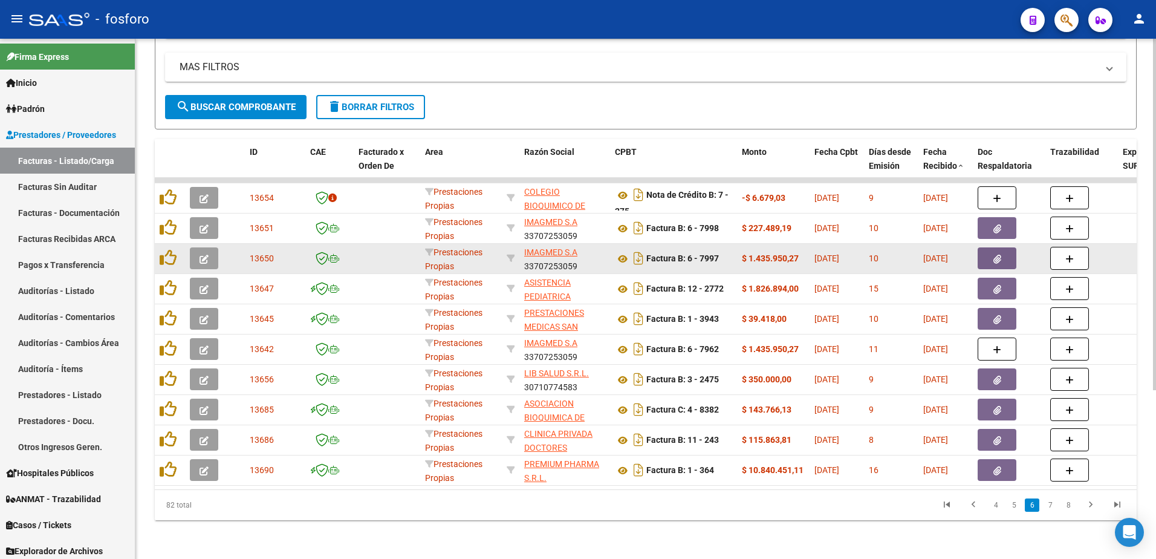
click at [1010, 250] on button "button" at bounding box center [997, 258] width 39 height 22
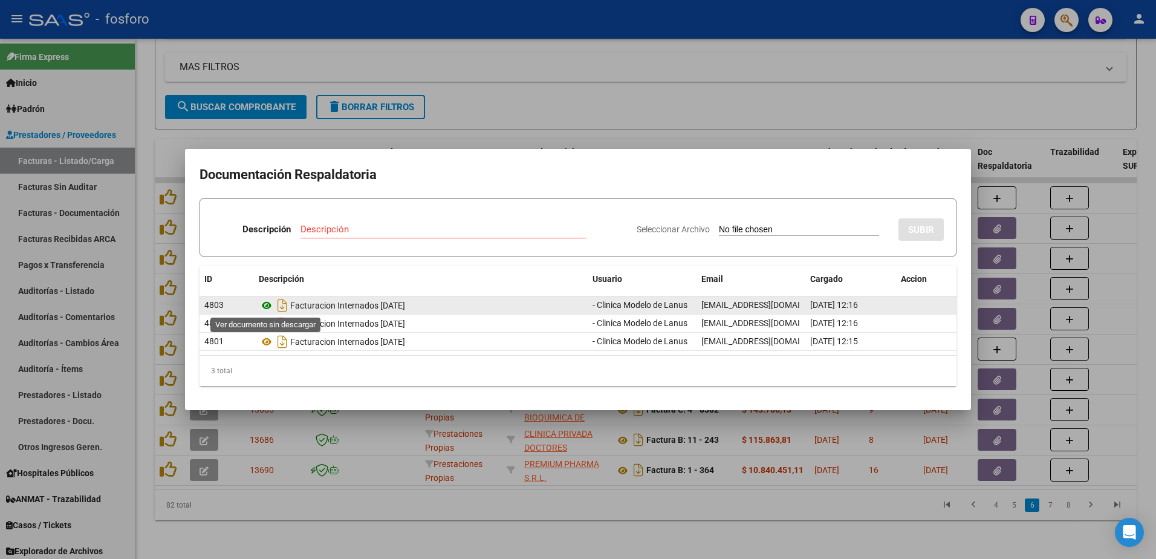
click at [267, 305] on icon at bounding box center [267, 305] width 16 height 15
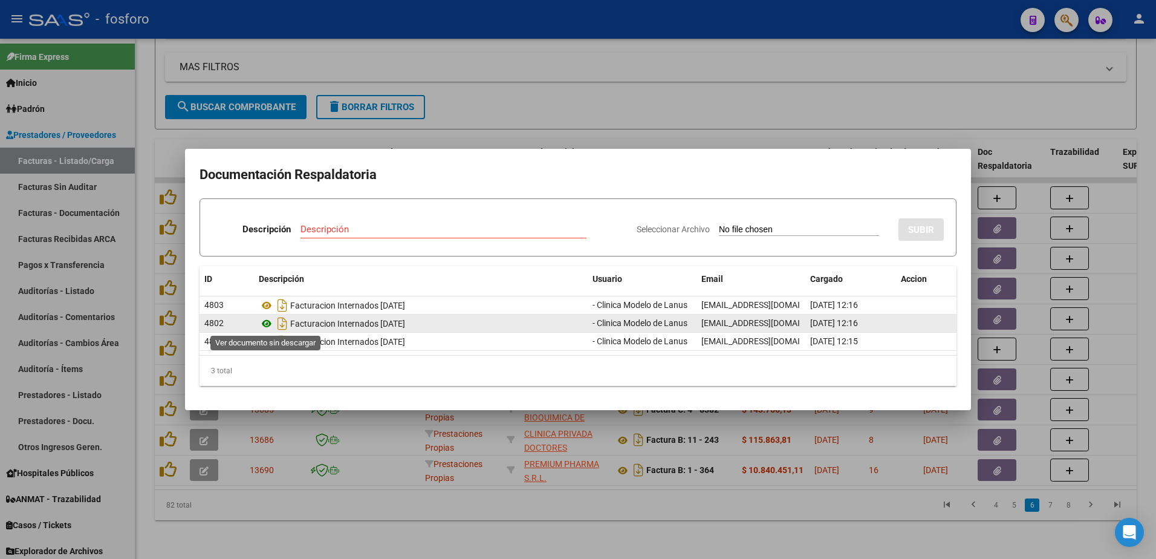
click at [270, 319] on icon at bounding box center [267, 323] width 16 height 15
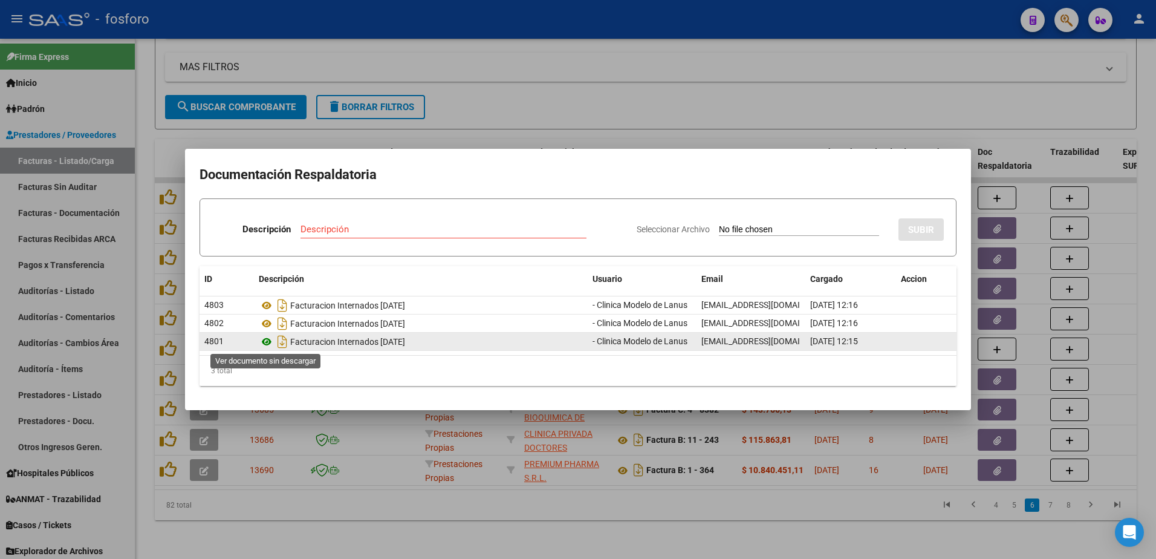
click at [266, 342] on icon at bounding box center [267, 341] width 16 height 15
click at [284, 342] on icon "Descargar documento" at bounding box center [282, 341] width 16 height 19
click at [844, 85] on div at bounding box center [578, 279] width 1156 height 559
